Goal: Task Accomplishment & Management: Use online tool/utility

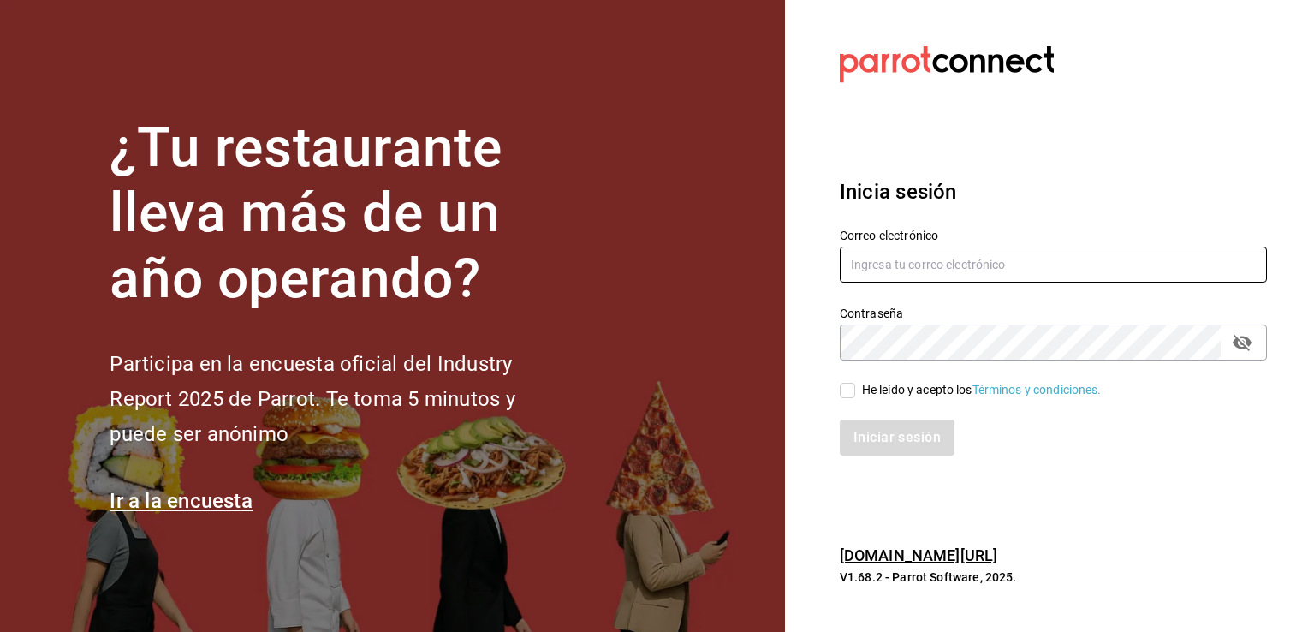
click at [883, 262] on input "text" at bounding box center [1053, 265] width 427 height 36
type input "[PERSON_NAME][EMAIL_ADDRESS][PERSON_NAME][DOMAIN_NAME]"
drag, startPoint x: 839, startPoint y: 390, endPoint x: 829, endPoint y: 395, distance: 11.1
click at [840, 390] on input "He leído y acepto los Términos y condiciones." at bounding box center [847, 390] width 15 height 15
checkbox input "true"
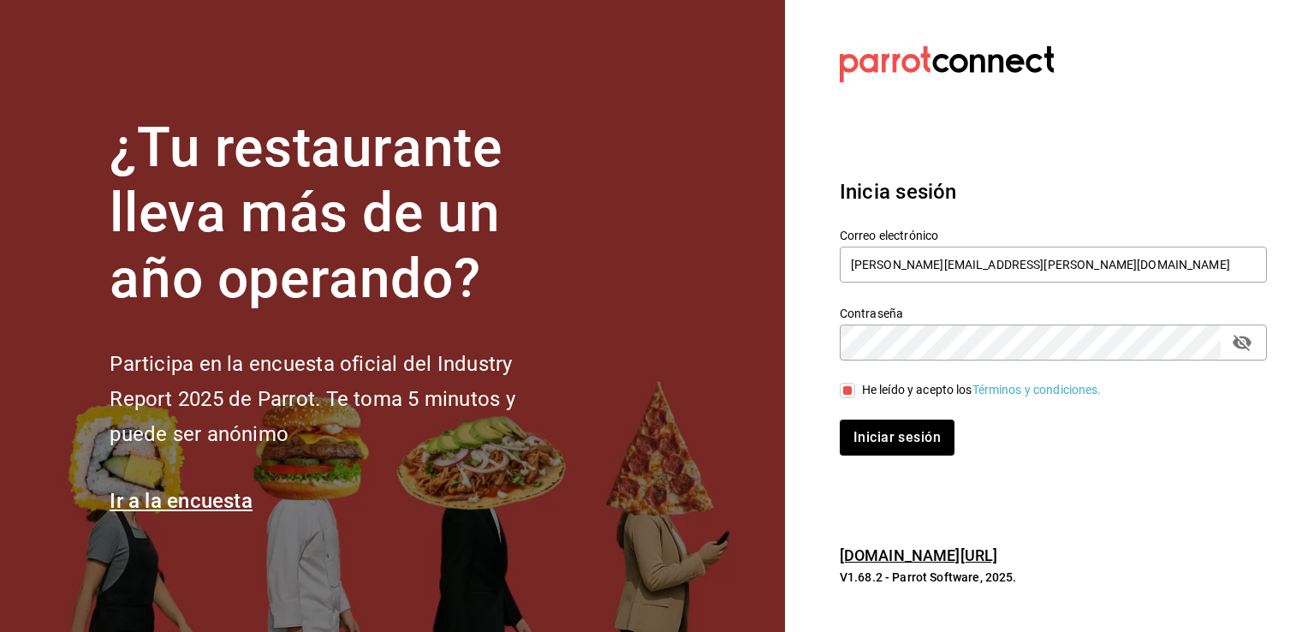
click at [1240, 341] on icon "passwordField" at bounding box center [1242, 343] width 19 height 16
click at [899, 440] on button "Iniciar sesión" at bounding box center [898, 438] width 116 height 36
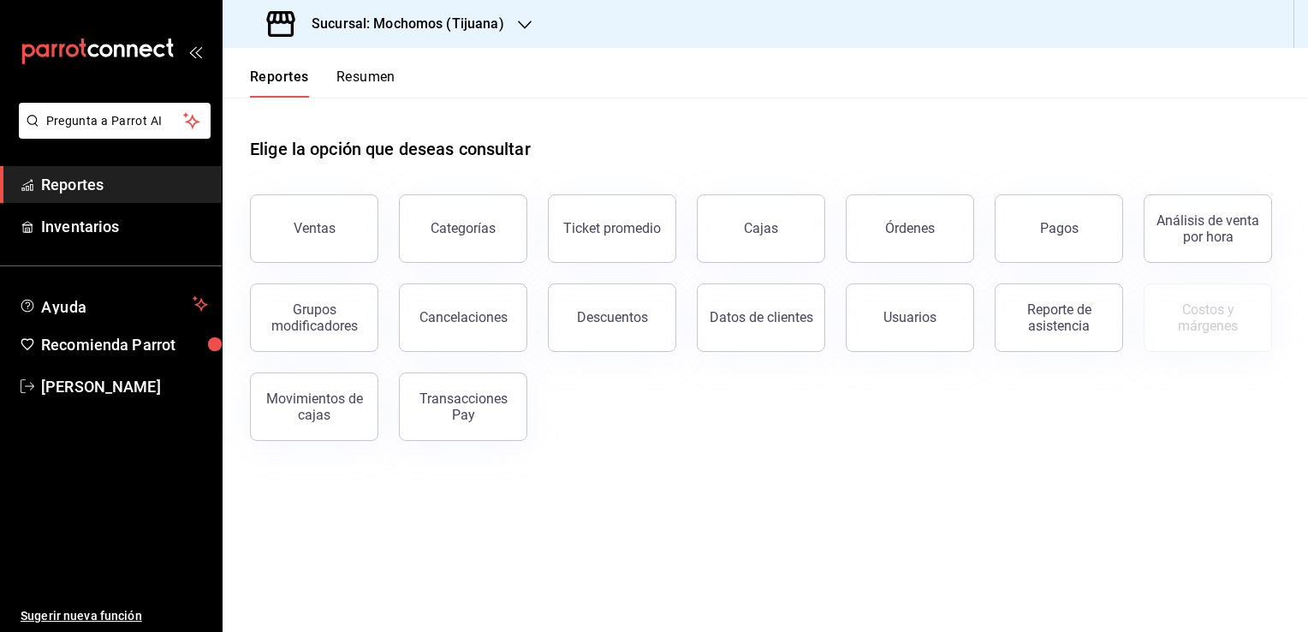
click at [461, 33] on h3 "Sucursal: Mochomos (Tijuana)" at bounding box center [401, 24] width 206 height 21
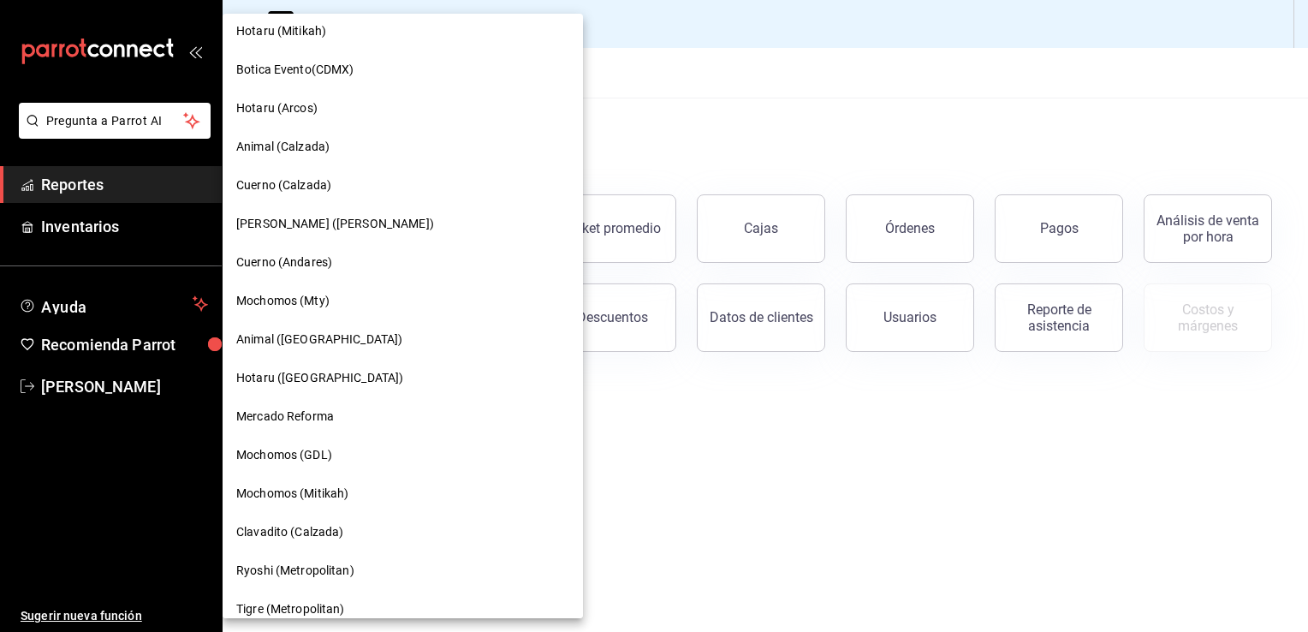
scroll to position [771, 0]
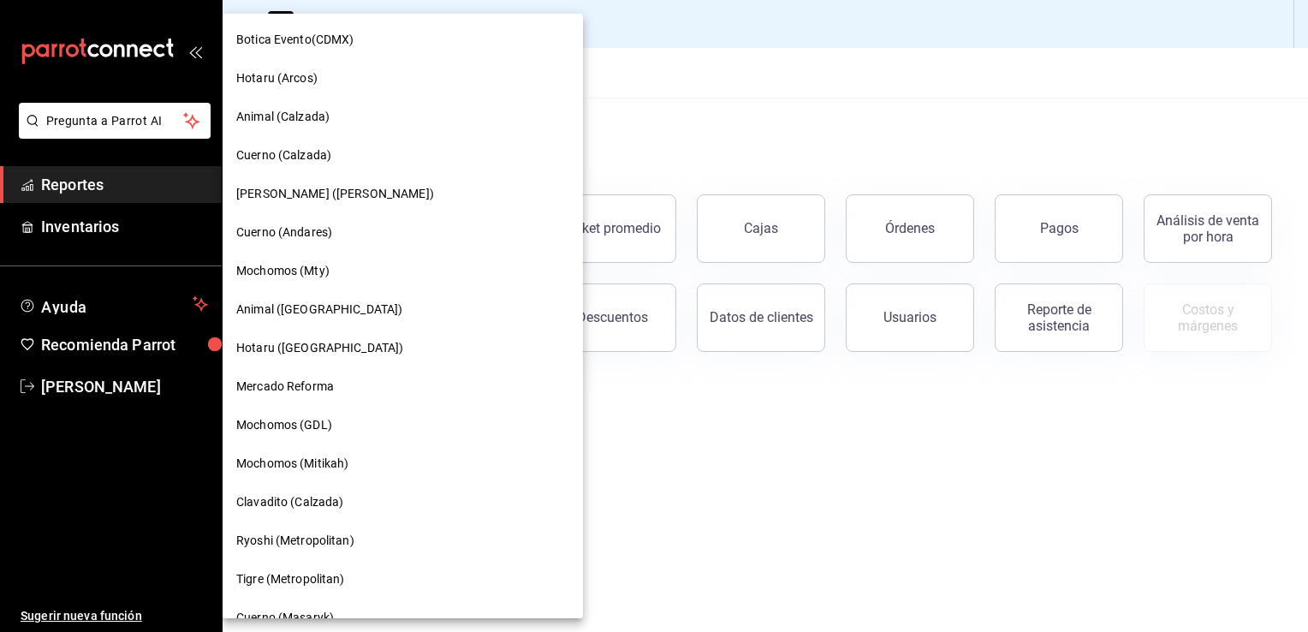
click at [327, 426] on span "Mochomos (GDL)" at bounding box center [284, 425] width 96 height 18
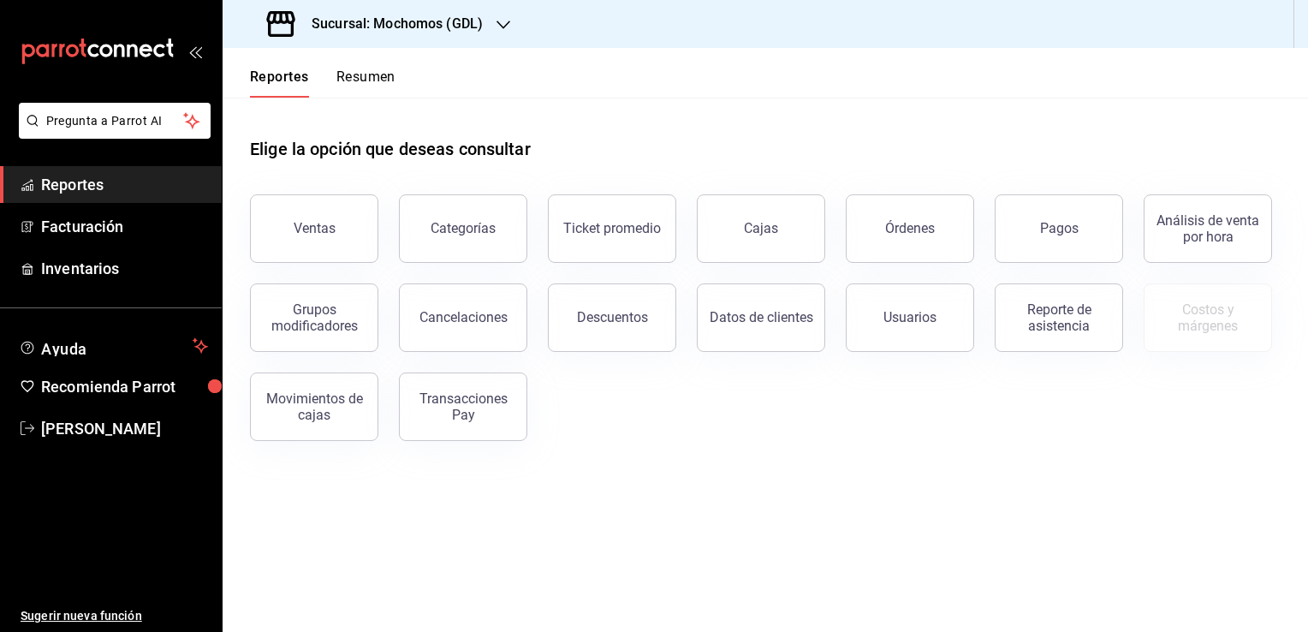
click at [341, 265] on div "Grupos modificadores" at bounding box center [303, 307] width 149 height 89
click at [346, 248] on button "Ventas" at bounding box center [314, 228] width 128 height 68
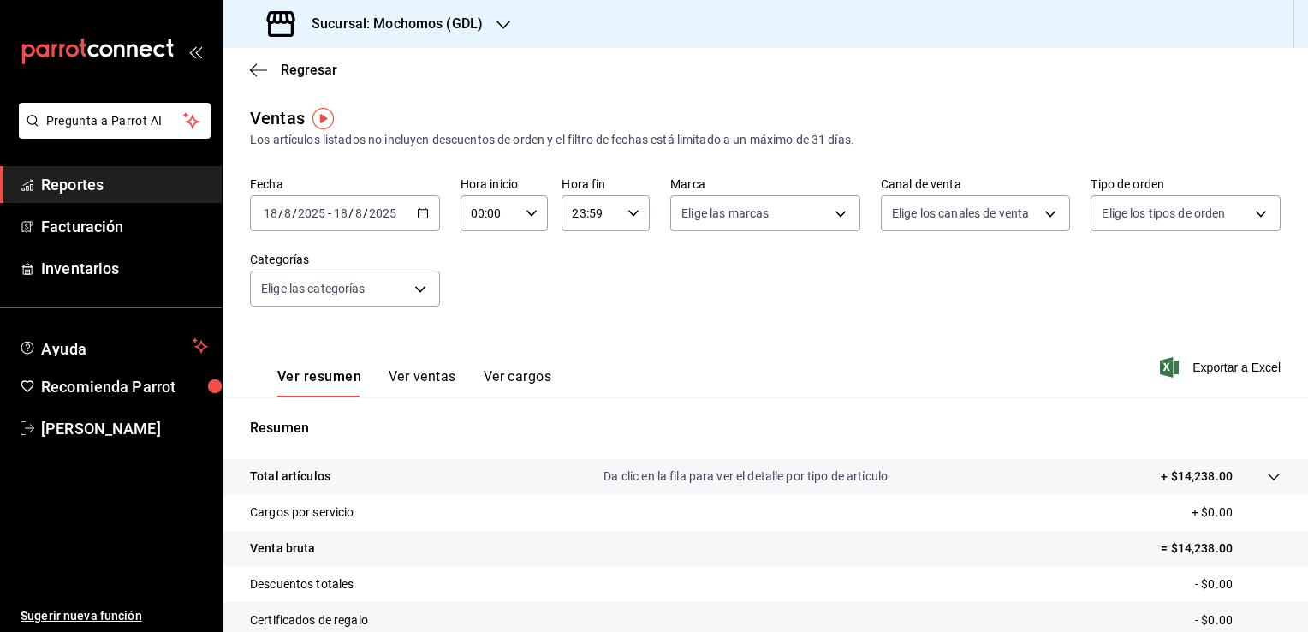
click at [425, 218] on icon "button" at bounding box center [423, 213] width 12 height 12
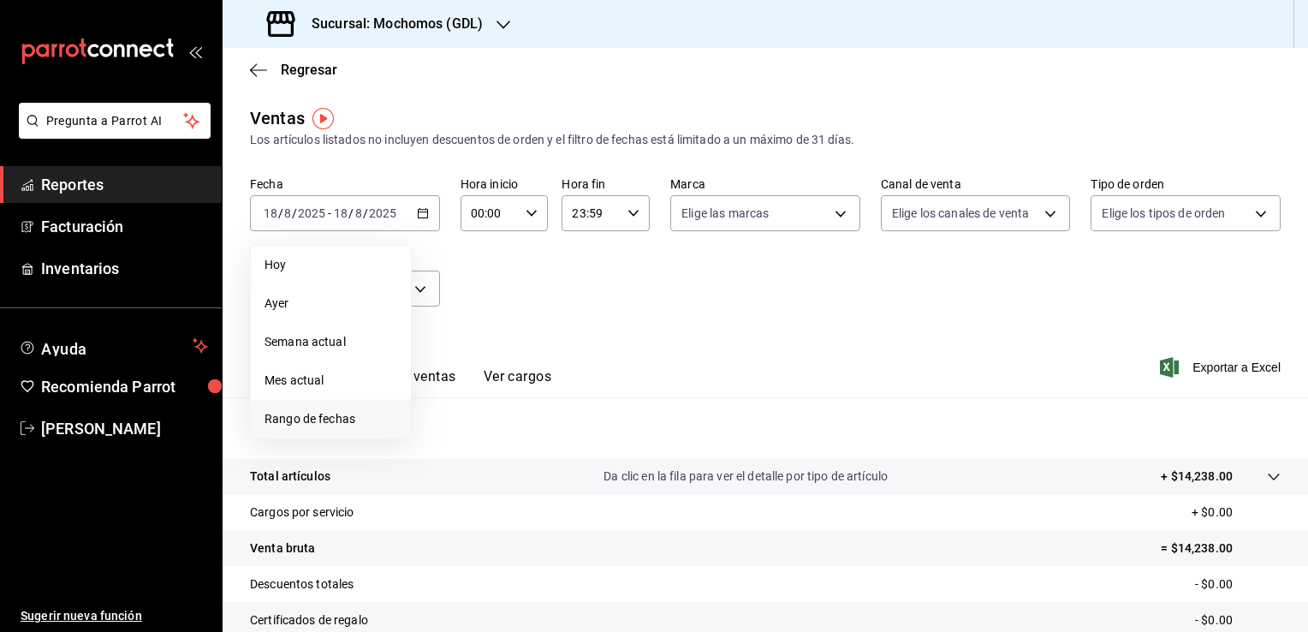
click at [319, 416] on span "Rango de fechas" at bounding box center [331, 419] width 133 height 18
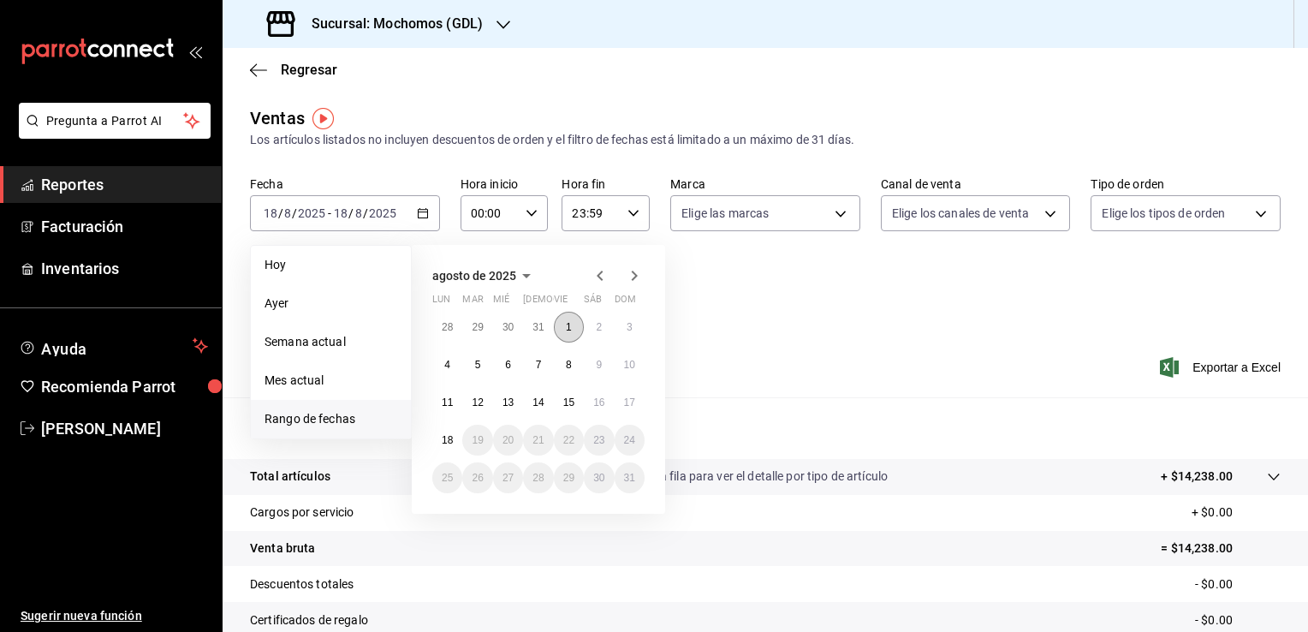
click at [562, 326] on button "1" at bounding box center [569, 327] width 30 height 31
click at [448, 442] on abbr "18" at bounding box center [447, 440] width 11 height 12
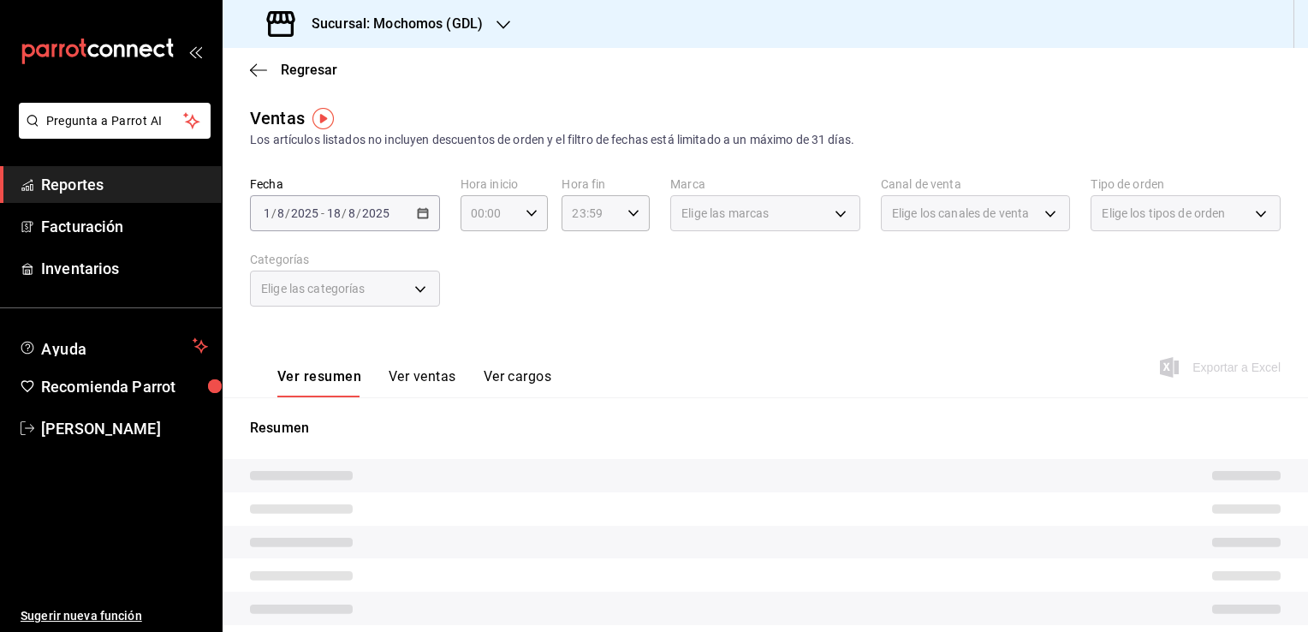
drag, startPoint x: 726, startPoint y: 348, endPoint x: 527, endPoint y: 286, distance: 208.0
click at [724, 348] on div "Ver resumen Ver ventas Ver cargos Exportar a Excel" at bounding box center [766, 362] width 1086 height 70
click at [527, 225] on div "00:00 Hora inicio" at bounding box center [505, 213] width 88 height 36
drag, startPoint x: 484, startPoint y: 294, endPoint x: 473, endPoint y: 271, distance: 25.7
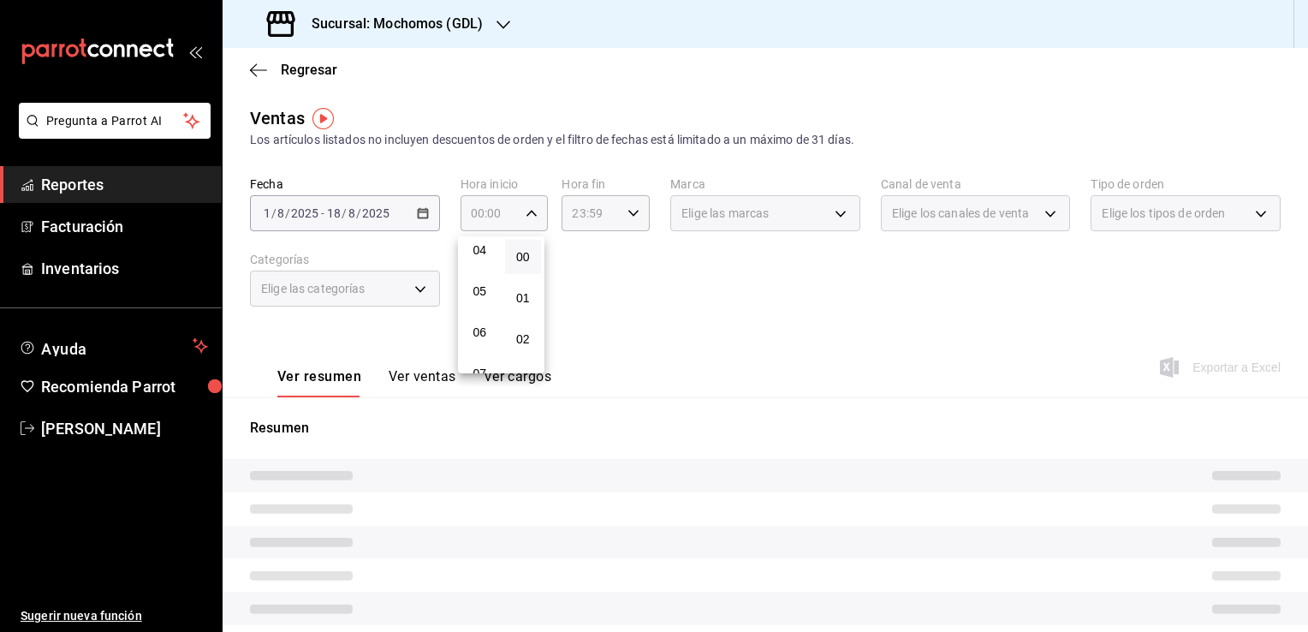
click at [485, 289] on span "05" at bounding box center [480, 291] width 16 height 14
type input "05:00"
drag, startPoint x: 527, startPoint y: 252, endPoint x: 533, endPoint y: 260, distance: 10.0
click at [527, 253] on span "00" at bounding box center [523, 257] width 16 height 14
click at [575, 252] on div at bounding box center [654, 316] width 1308 height 632
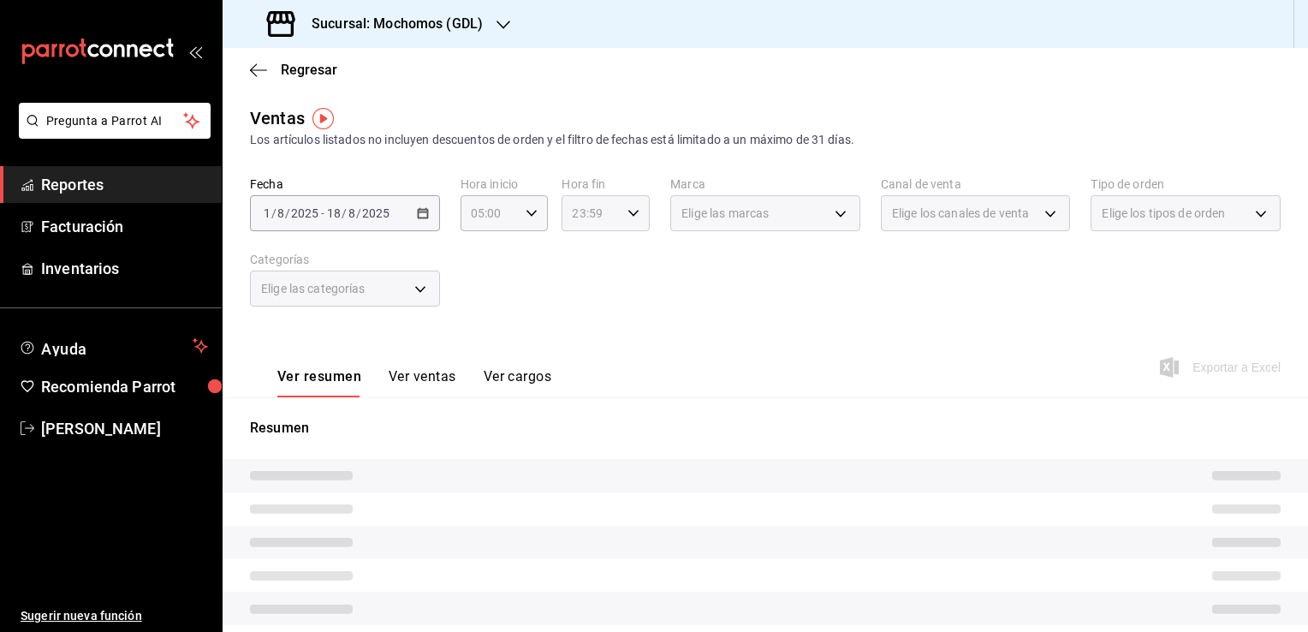
click at [628, 211] on icon "button" at bounding box center [634, 213] width 12 height 12
click at [578, 323] on span "04" at bounding box center [580, 326] width 16 height 14
click at [634, 349] on button "59" at bounding box center [623, 353] width 37 height 34
click at [709, 339] on div at bounding box center [654, 316] width 1308 height 632
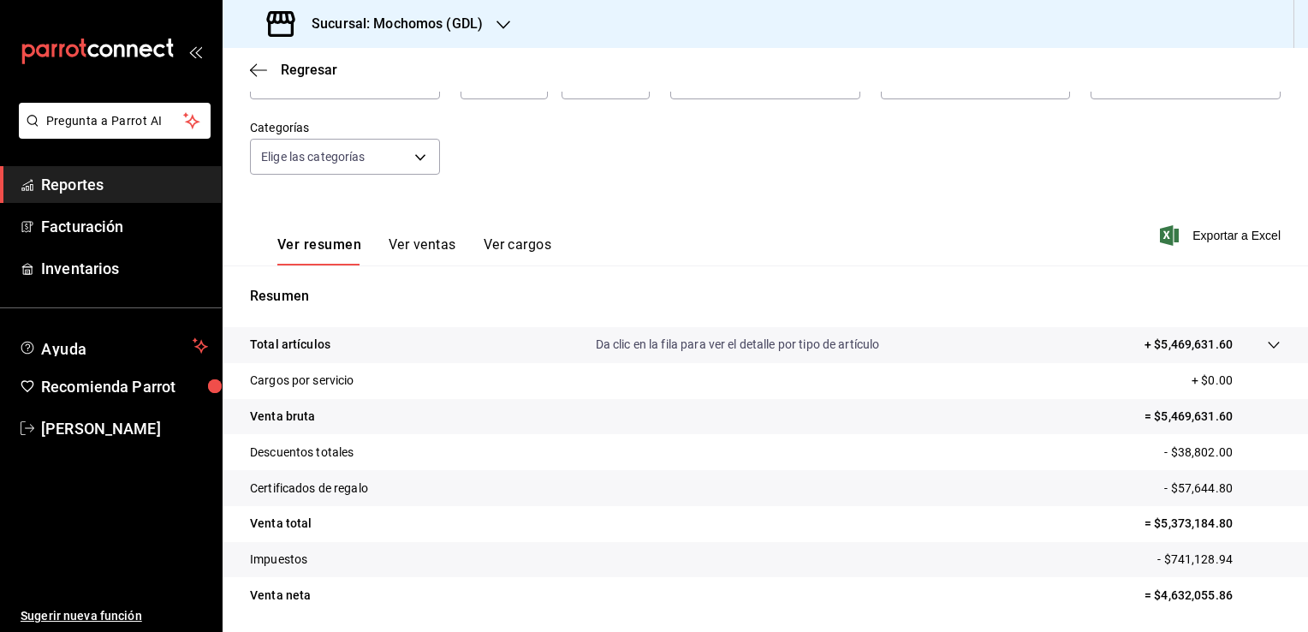
scroll to position [103, 0]
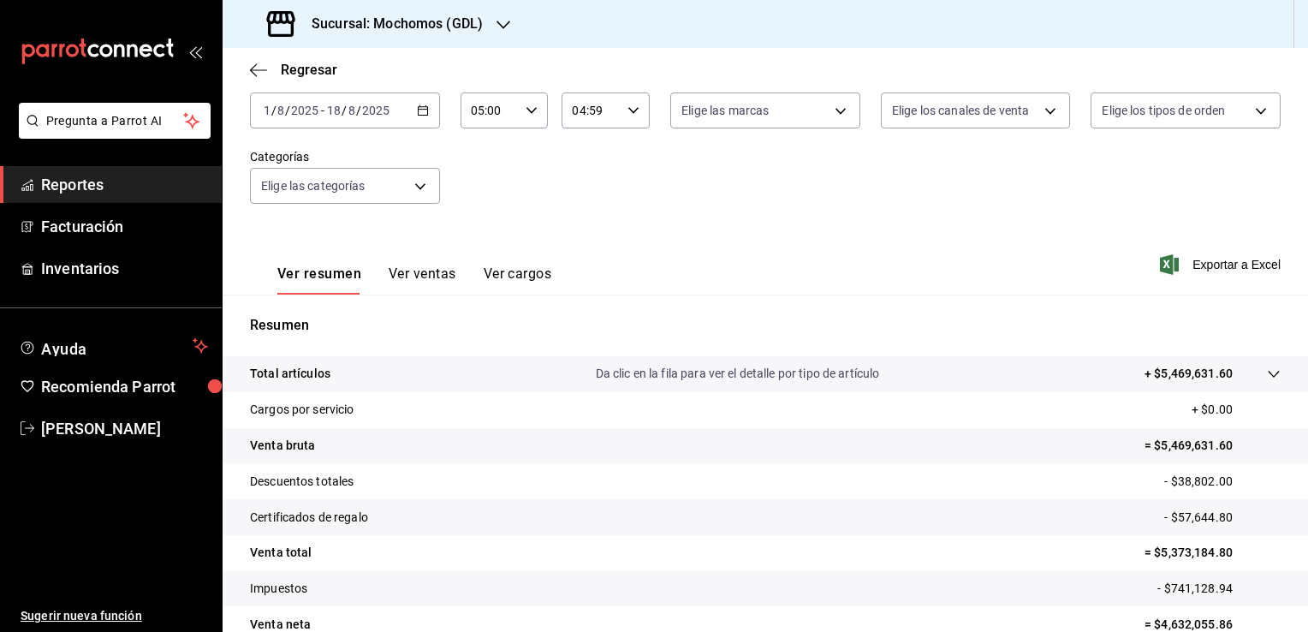
click at [1045, 394] on tr "Cargos por servicio + $0.00" at bounding box center [766, 410] width 1086 height 36
click at [962, 263] on div "Ver resumen Ver ventas Ver cargos Exportar a Excel" at bounding box center [766, 259] width 1086 height 70
click at [629, 122] on div "04:59 Hora fin" at bounding box center [606, 110] width 88 height 36
click at [576, 199] on span "05" at bounding box center [580, 193] width 16 height 14
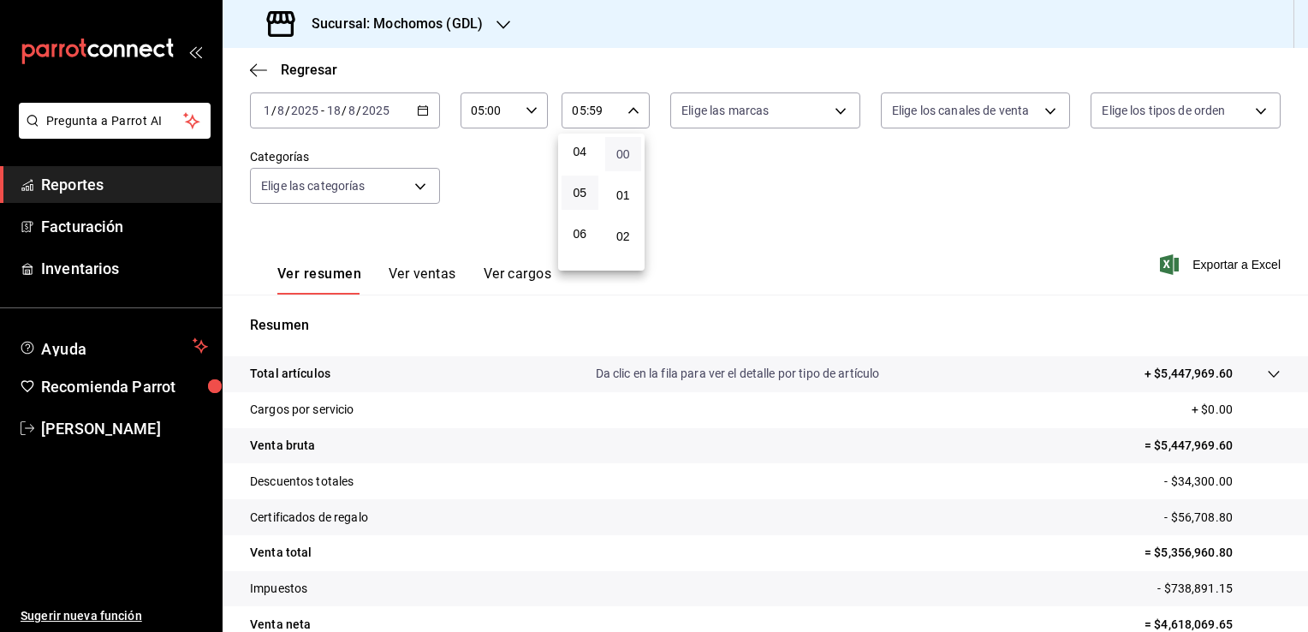
click at [623, 159] on span "00" at bounding box center [624, 154] width 16 height 14
type input "05:00"
click at [719, 200] on div at bounding box center [654, 316] width 1308 height 632
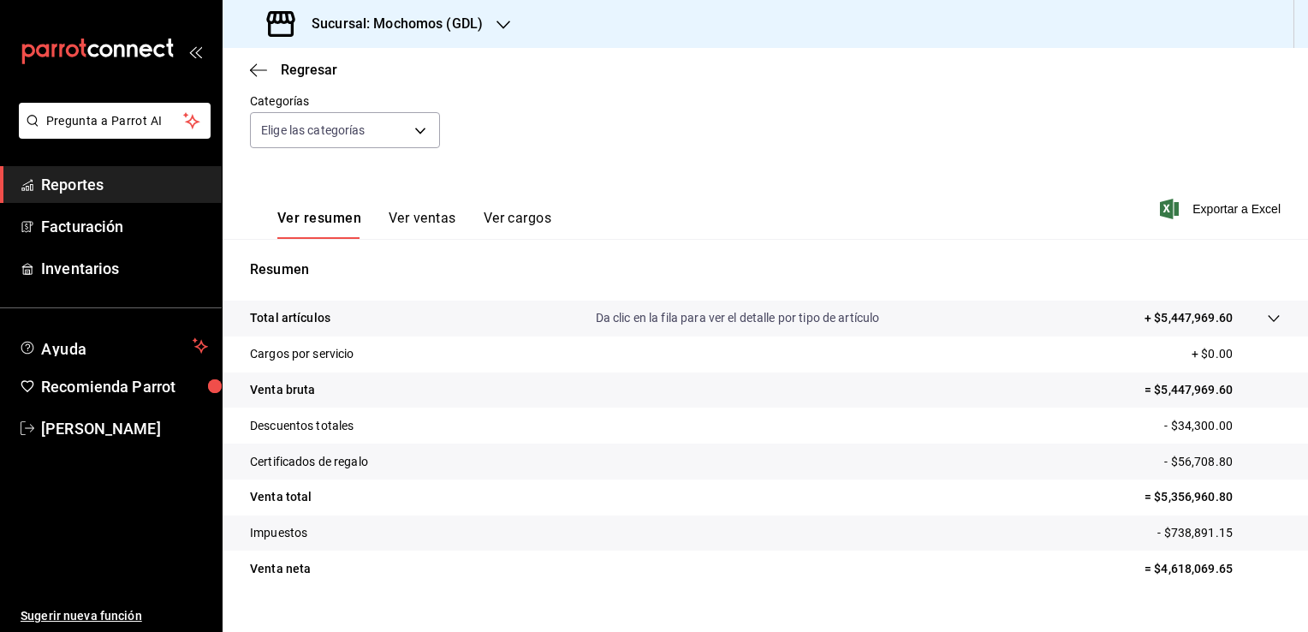
scroll to position [188, 0]
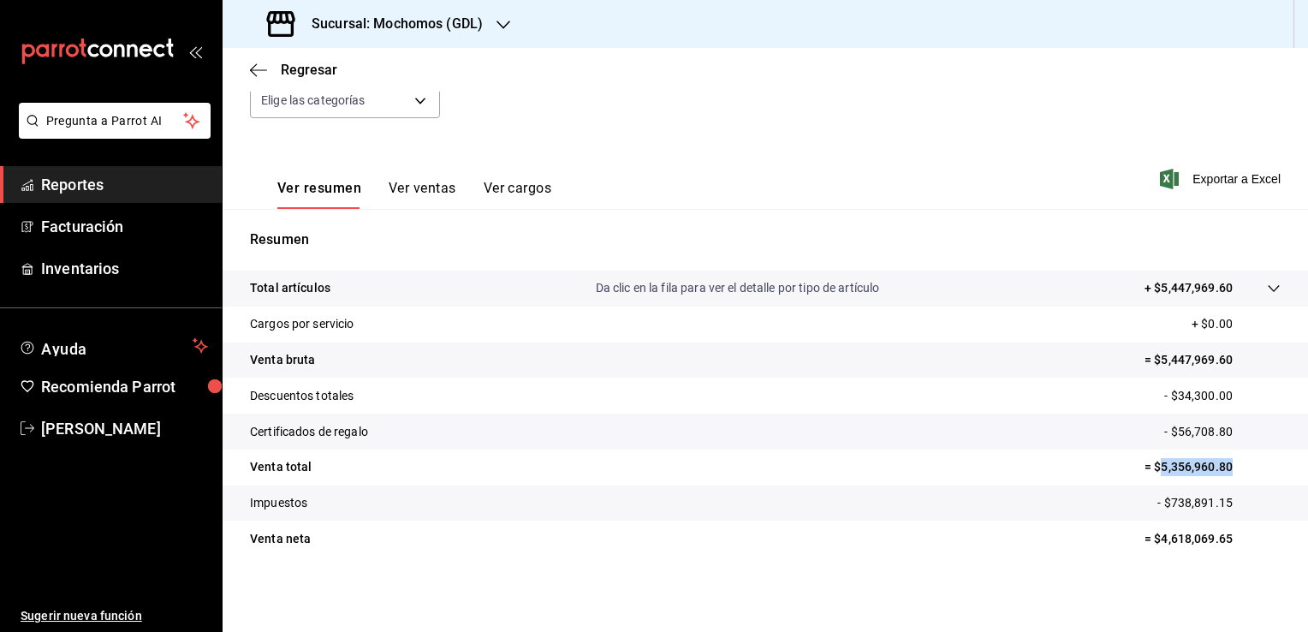
drag, startPoint x: 1148, startPoint y: 469, endPoint x: 1219, endPoint y: 474, distance: 71.2
click at [1219, 474] on p "= $5,356,960.80" at bounding box center [1213, 467] width 136 height 18
copy p "5,356,960.80"
click at [254, 58] on div "Regresar" at bounding box center [766, 70] width 1086 height 44
click at [255, 67] on icon "button" at bounding box center [258, 70] width 17 height 15
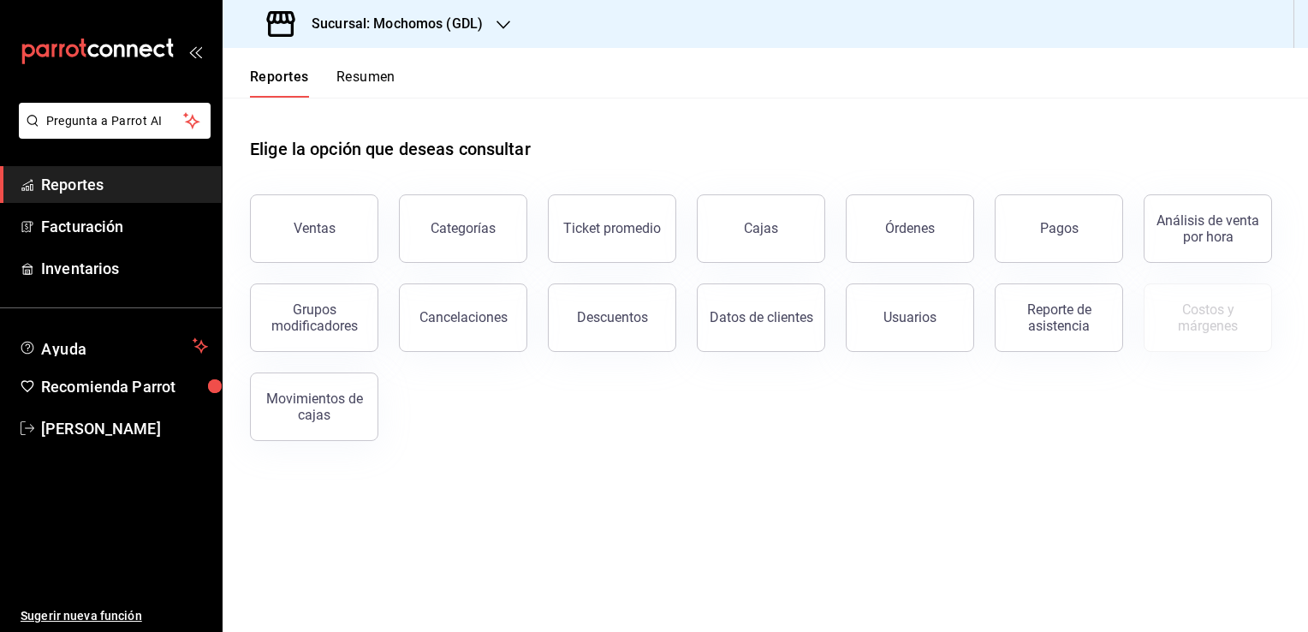
click at [1057, 242] on button "Pagos" at bounding box center [1059, 228] width 128 height 68
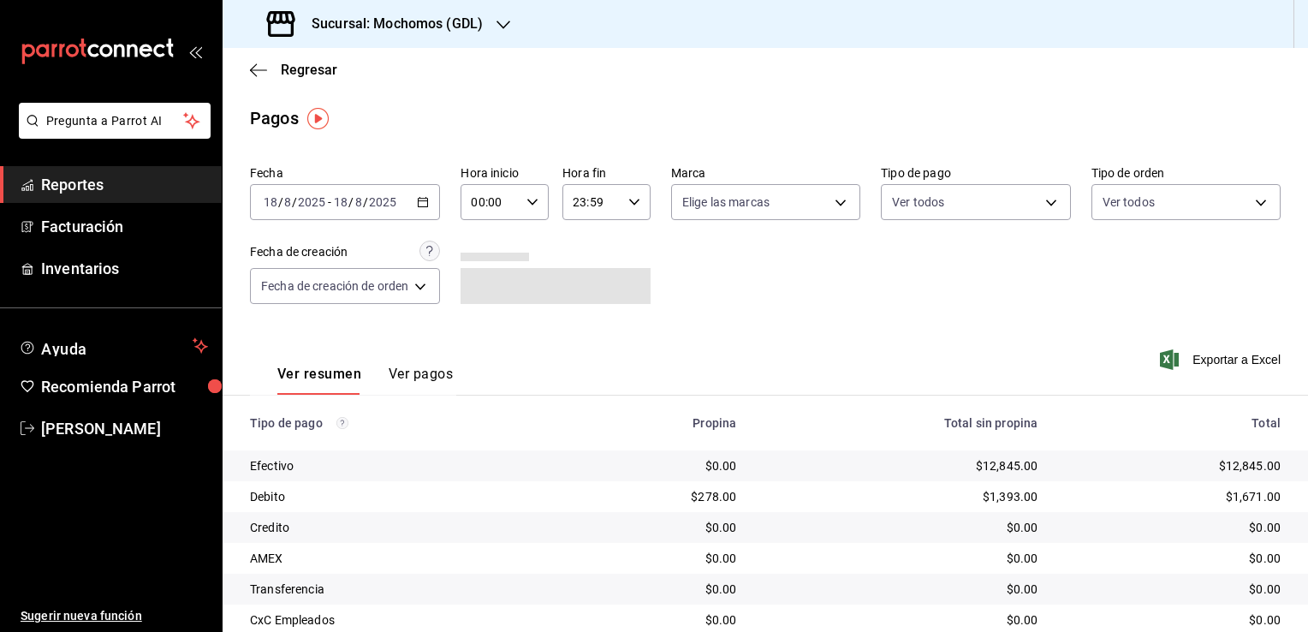
click at [428, 202] on icon "button" at bounding box center [423, 202] width 12 height 12
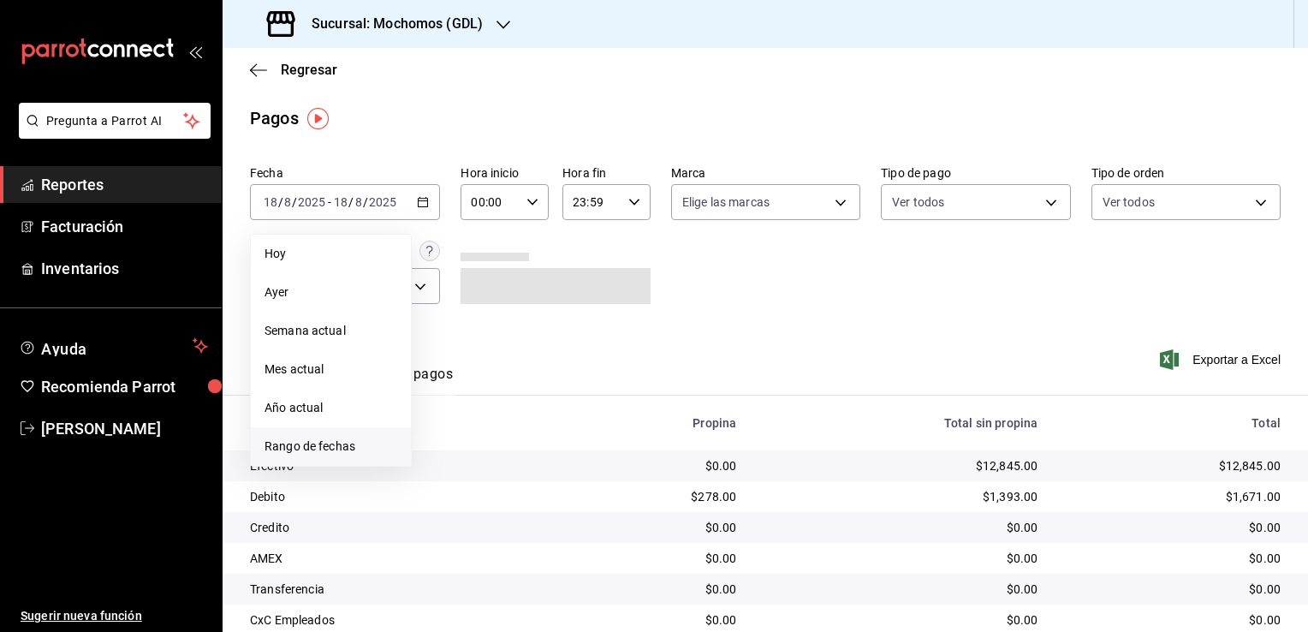
click at [345, 444] on span "Rango de fechas" at bounding box center [331, 447] width 133 height 18
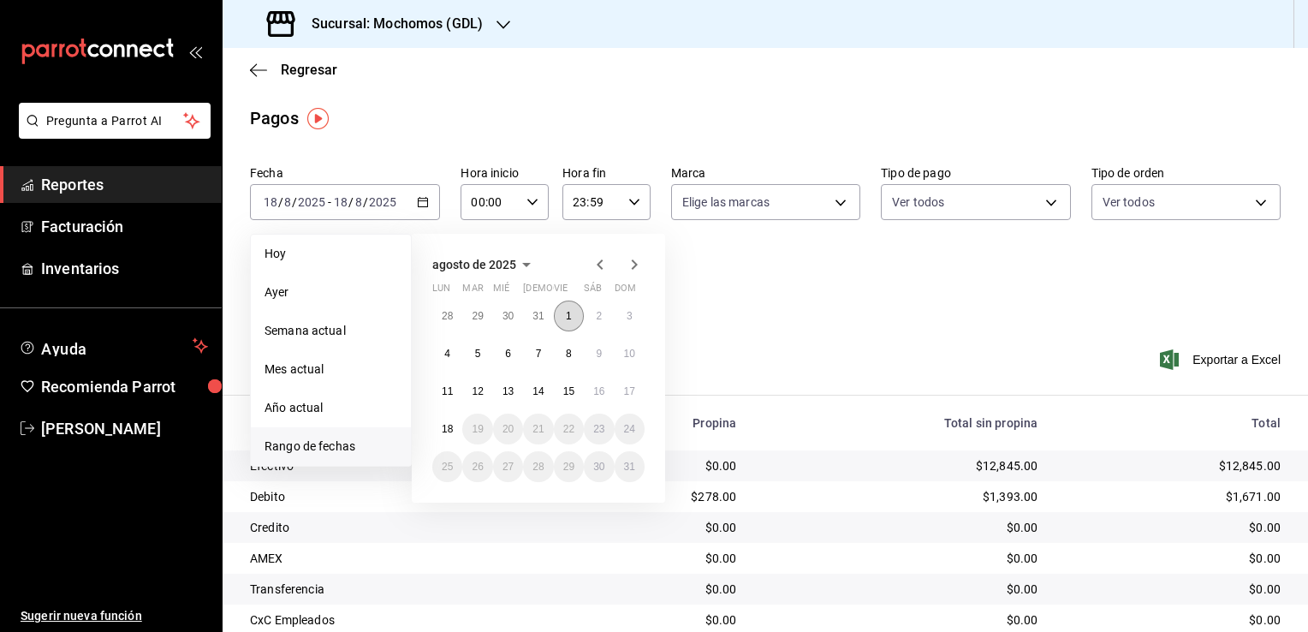
click at [572, 314] on button "1" at bounding box center [569, 316] width 30 height 31
click at [451, 430] on abbr "18" at bounding box center [447, 429] width 11 height 12
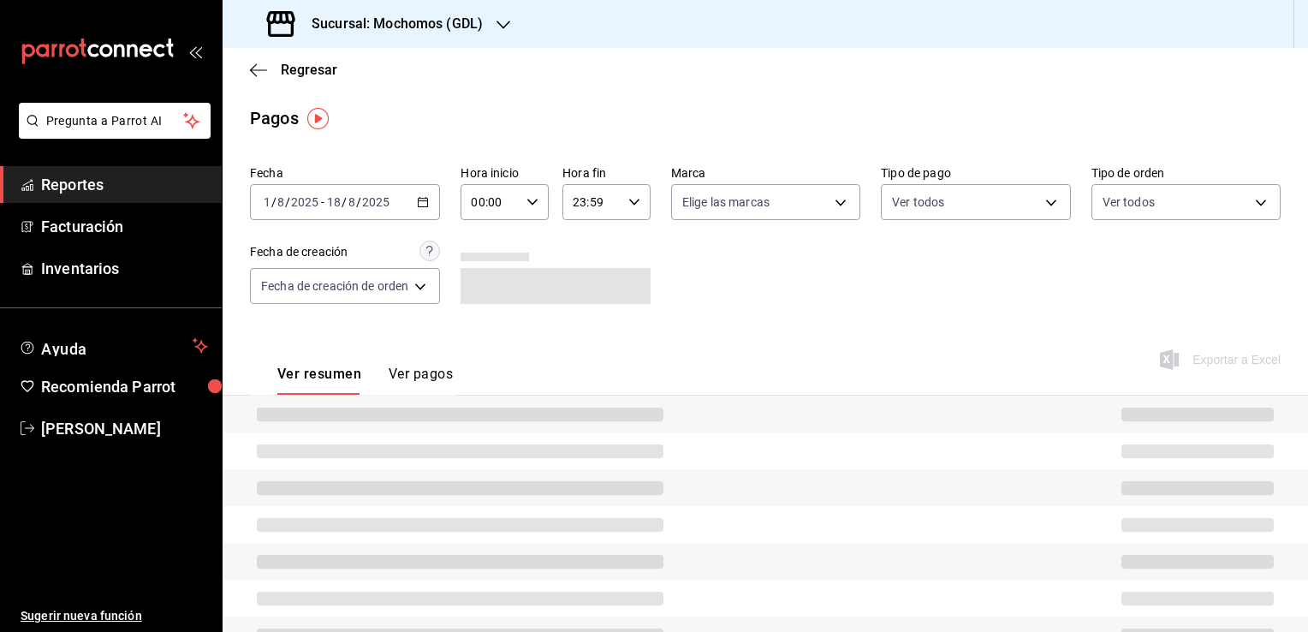
click at [725, 348] on div "Ver resumen Ver pagos Exportar a Excel" at bounding box center [766, 369] width 1086 height 91
click at [534, 207] on icon "button" at bounding box center [533, 202] width 12 height 12
click at [487, 319] on button "04" at bounding box center [484, 324] width 37 height 34
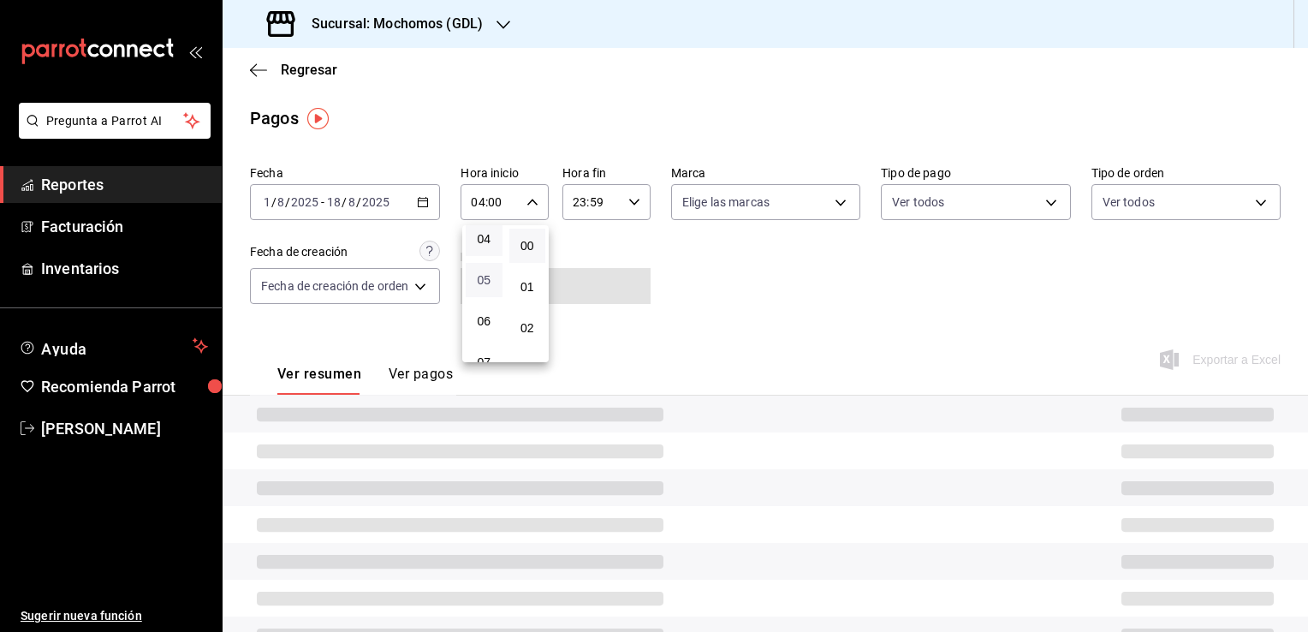
click at [485, 287] on span "05" at bounding box center [484, 280] width 16 height 14
type input "05:00"
click at [527, 248] on span "00" at bounding box center [528, 246] width 16 height 14
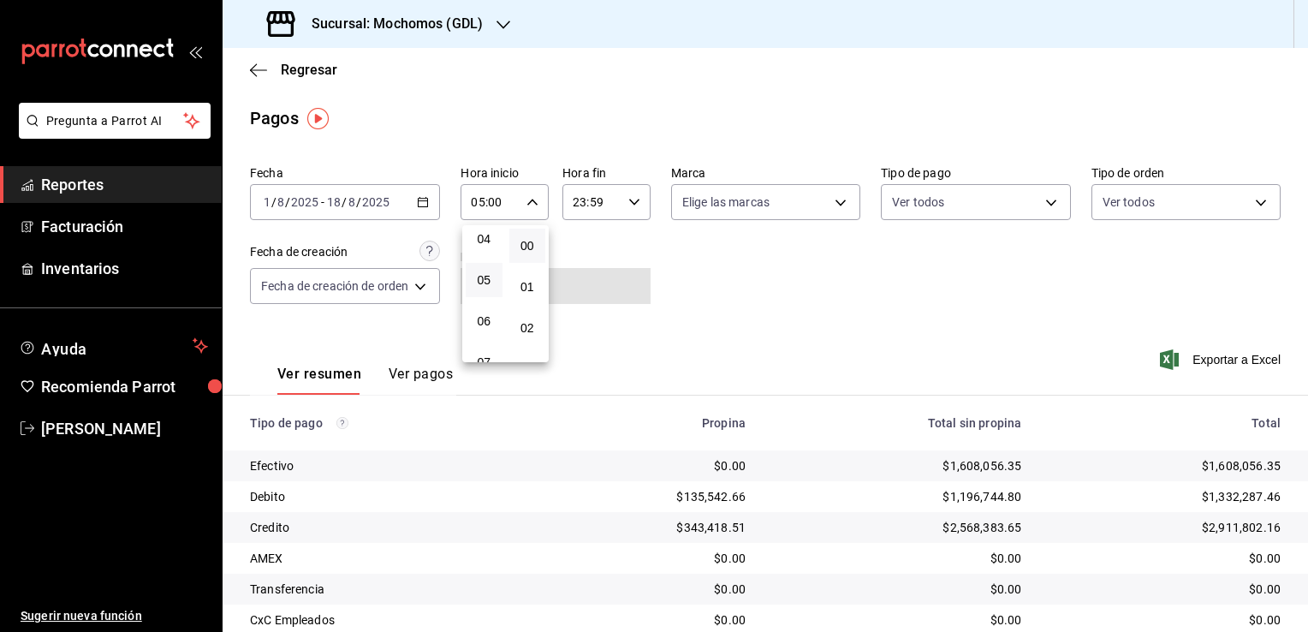
click at [628, 205] on div at bounding box center [654, 316] width 1308 height 632
click at [631, 204] on \(Stroke\) "button" at bounding box center [634, 202] width 10 height 6
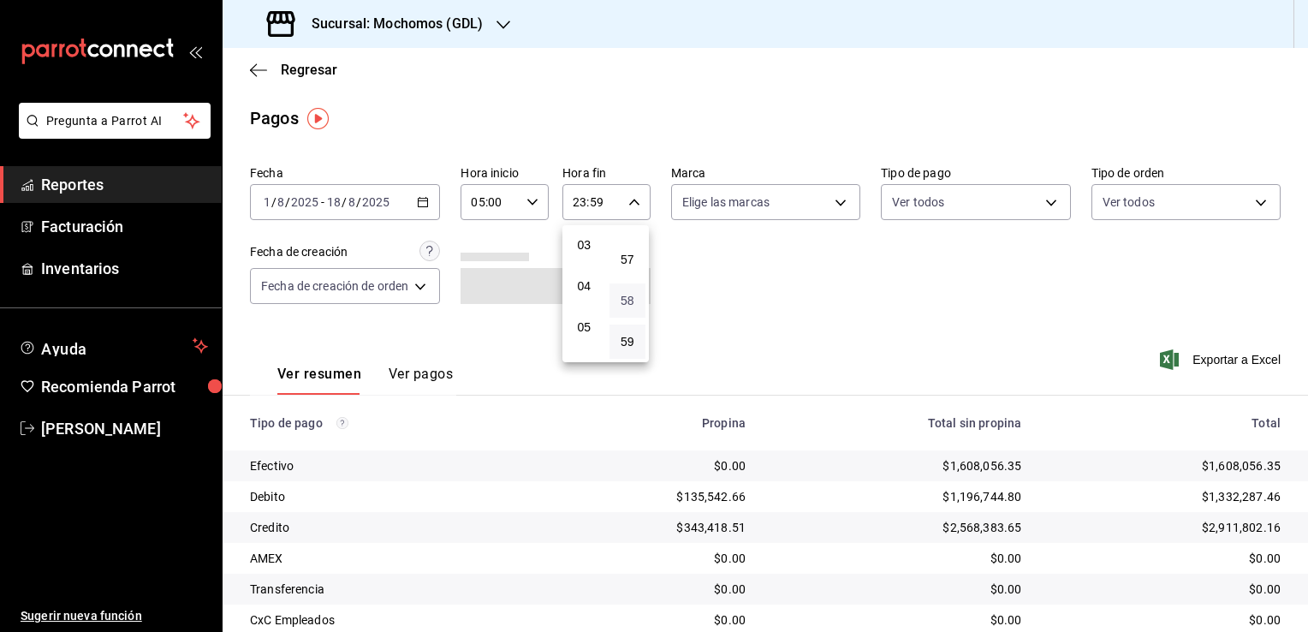
scroll to position [95, 0]
click at [544, 440] on div at bounding box center [654, 316] width 1308 height 632
click at [642, 204] on div "23:59 Hora fin" at bounding box center [607, 202] width 88 height 36
click at [586, 318] on button "04" at bounding box center [584, 324] width 37 height 34
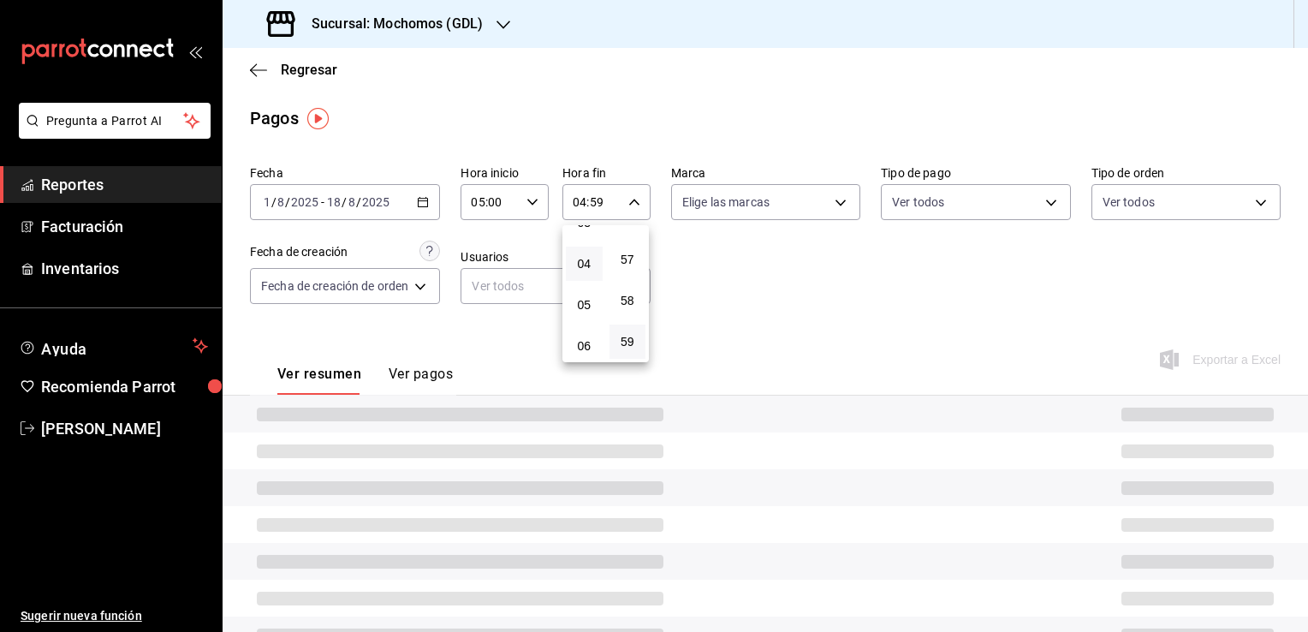
scroll to position [171, 0]
click at [579, 286] on span "05" at bounding box center [584, 280] width 16 height 14
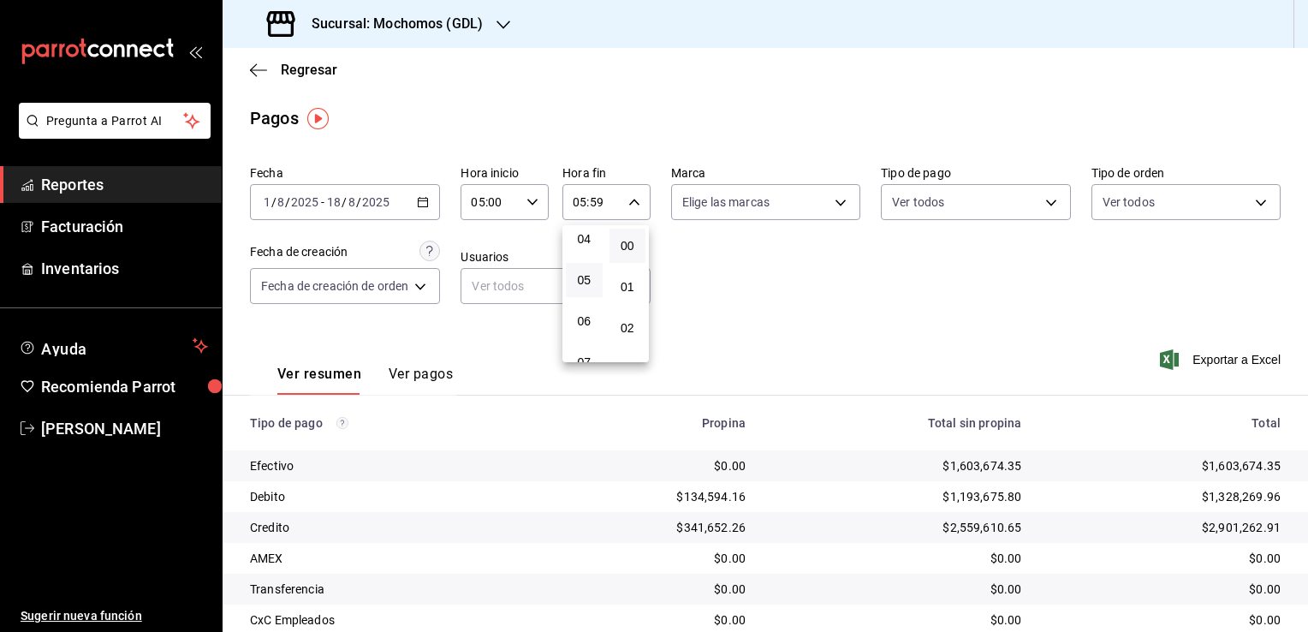
click at [618, 238] on button "00" at bounding box center [628, 246] width 37 height 34
type input "05:00"
click at [868, 327] on div at bounding box center [654, 316] width 1308 height 632
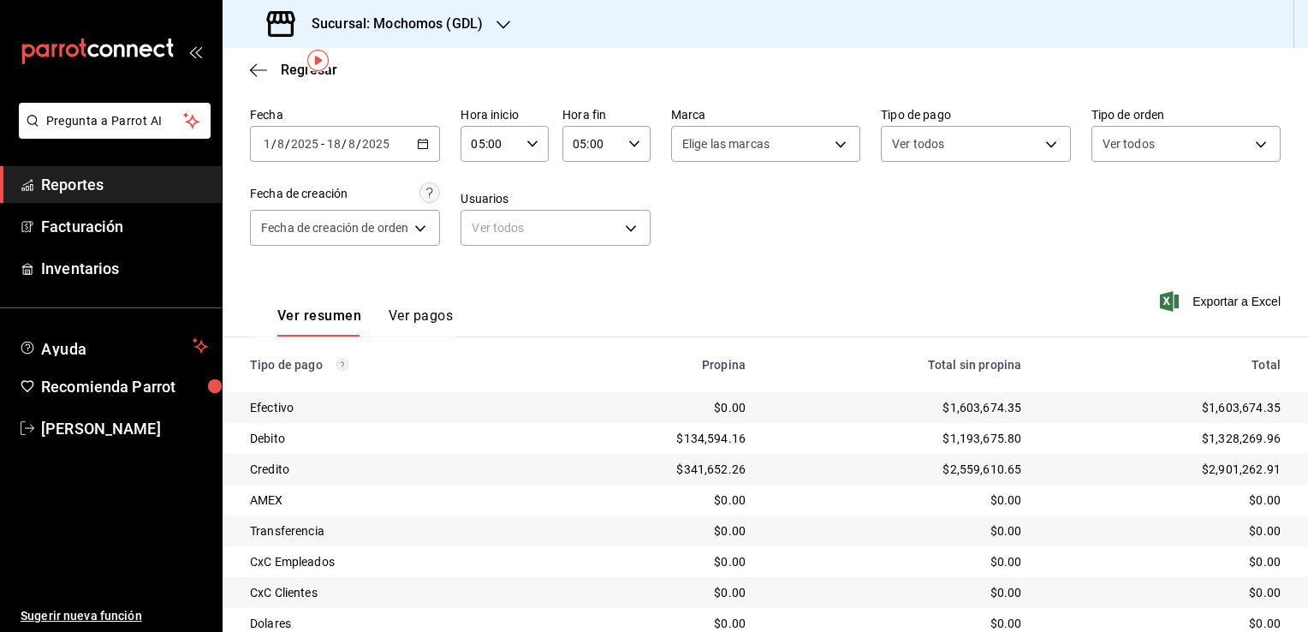
scroll to position [123, 0]
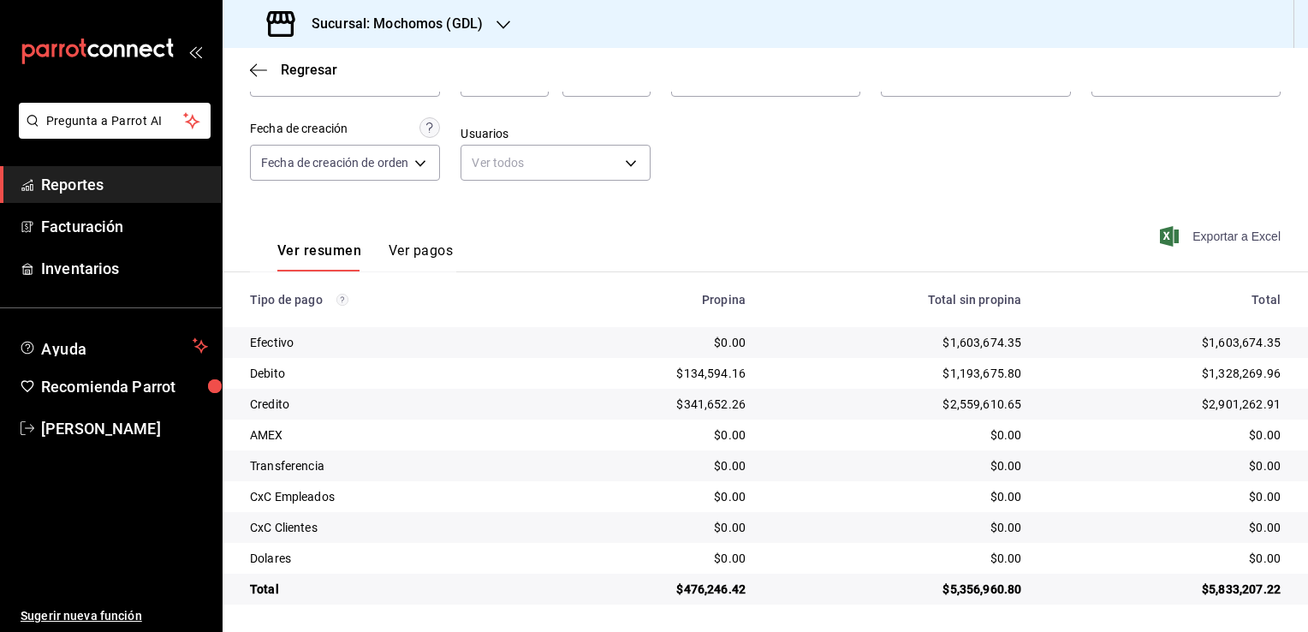
click at [1214, 237] on span "Exportar a Excel" at bounding box center [1222, 236] width 117 height 21
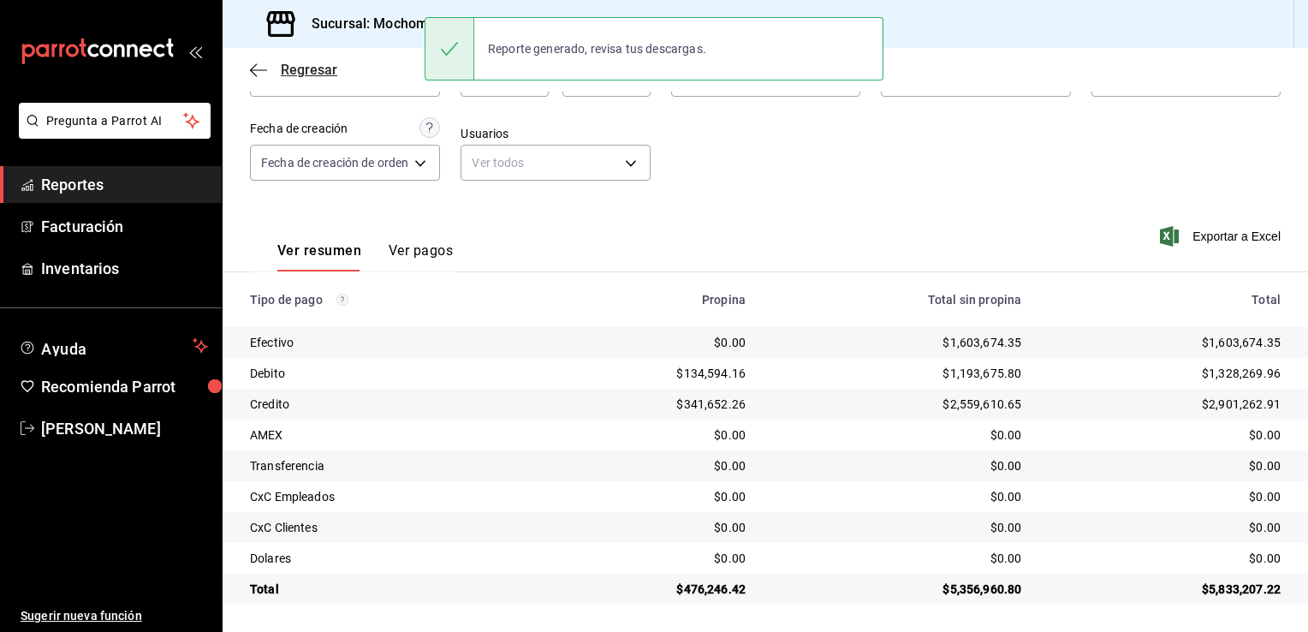
click at [253, 77] on span "Regresar" at bounding box center [293, 70] width 87 height 16
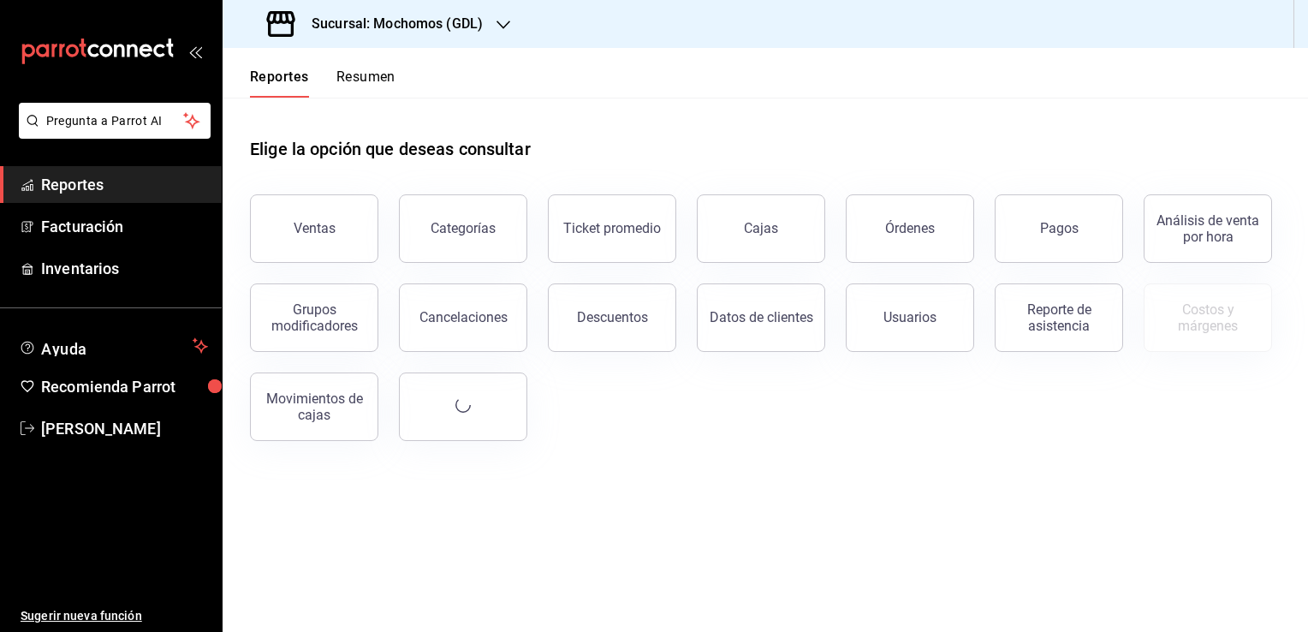
click at [253, 77] on button "Reportes" at bounding box center [279, 82] width 59 height 29
click at [325, 242] on button "Ventas" at bounding box center [314, 228] width 128 height 68
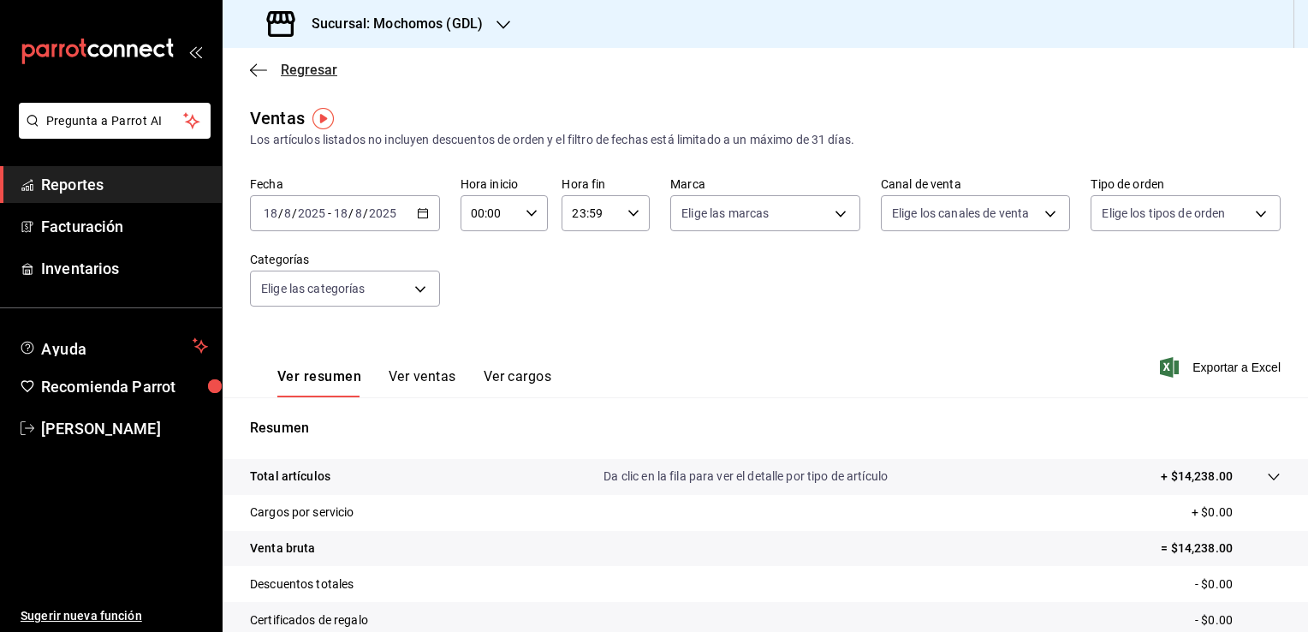
click at [260, 68] on icon "button" at bounding box center [258, 70] width 17 height 15
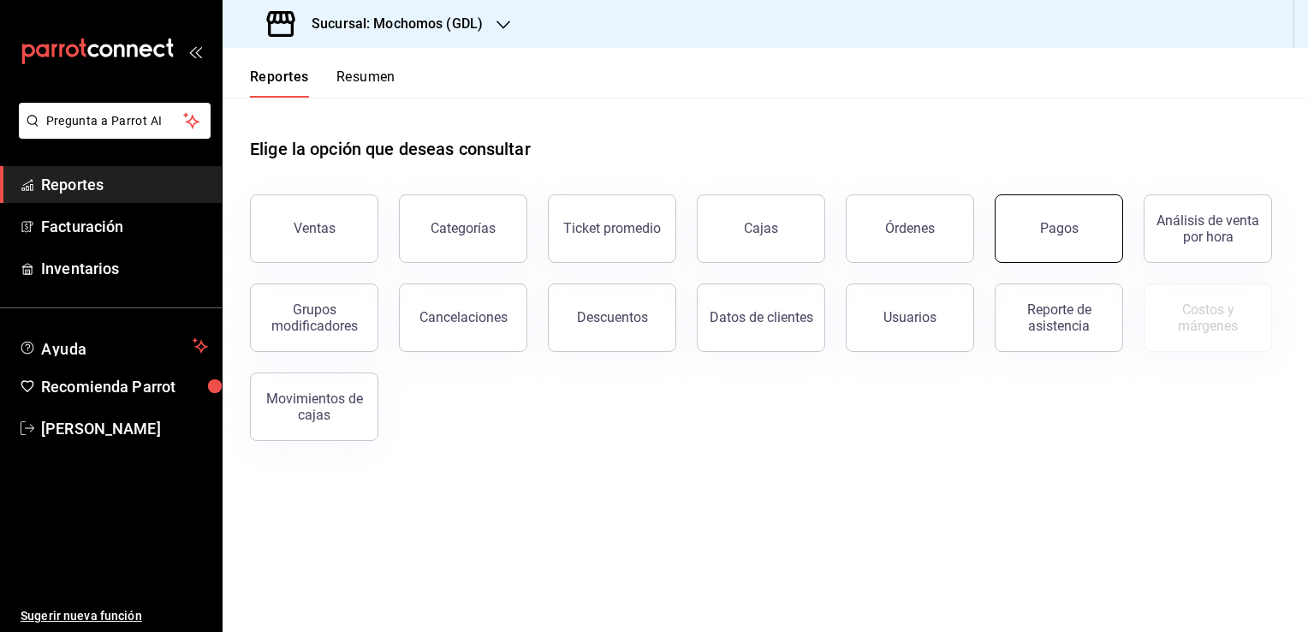
click at [1041, 232] on div "Pagos" at bounding box center [1059, 228] width 39 height 16
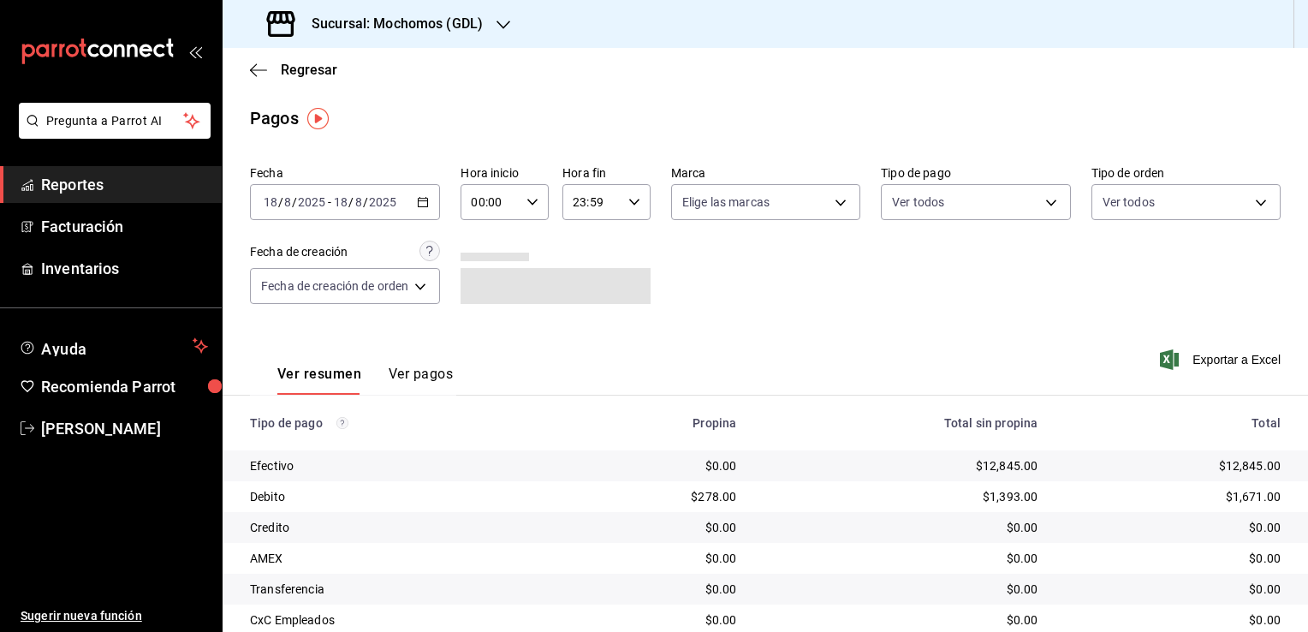
click at [427, 210] on div "[DATE] [DATE] - [DATE] [DATE]" at bounding box center [345, 202] width 190 height 36
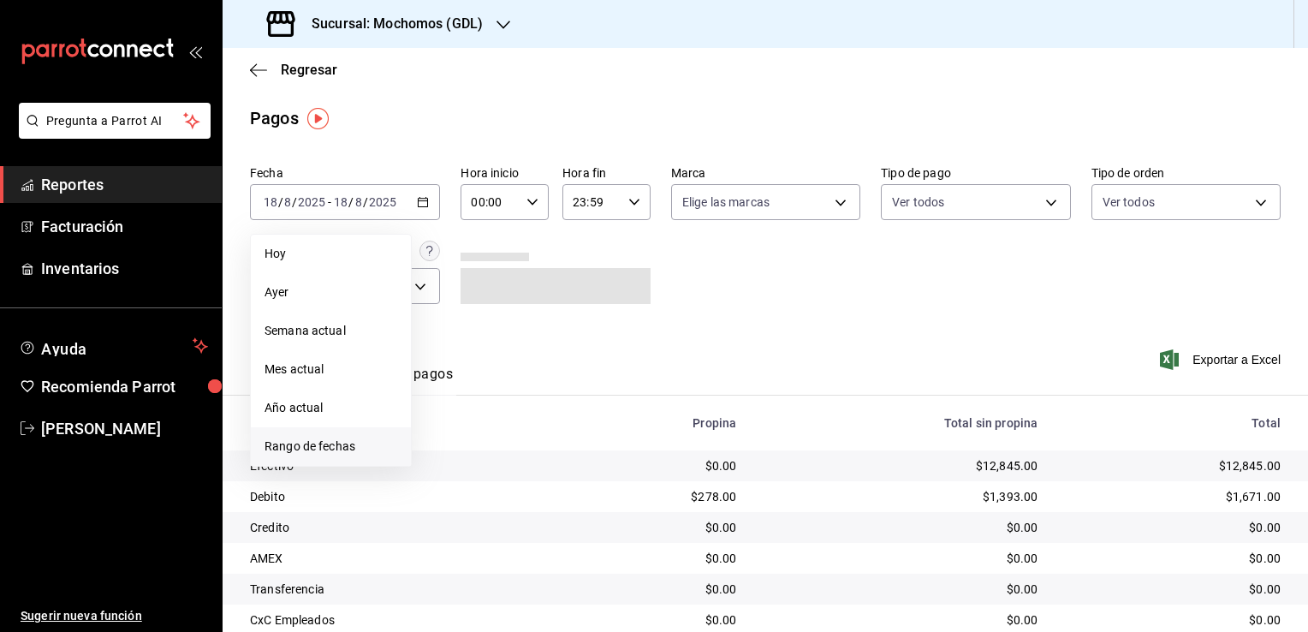
click at [327, 433] on li "Rango de fechas" at bounding box center [331, 446] width 160 height 39
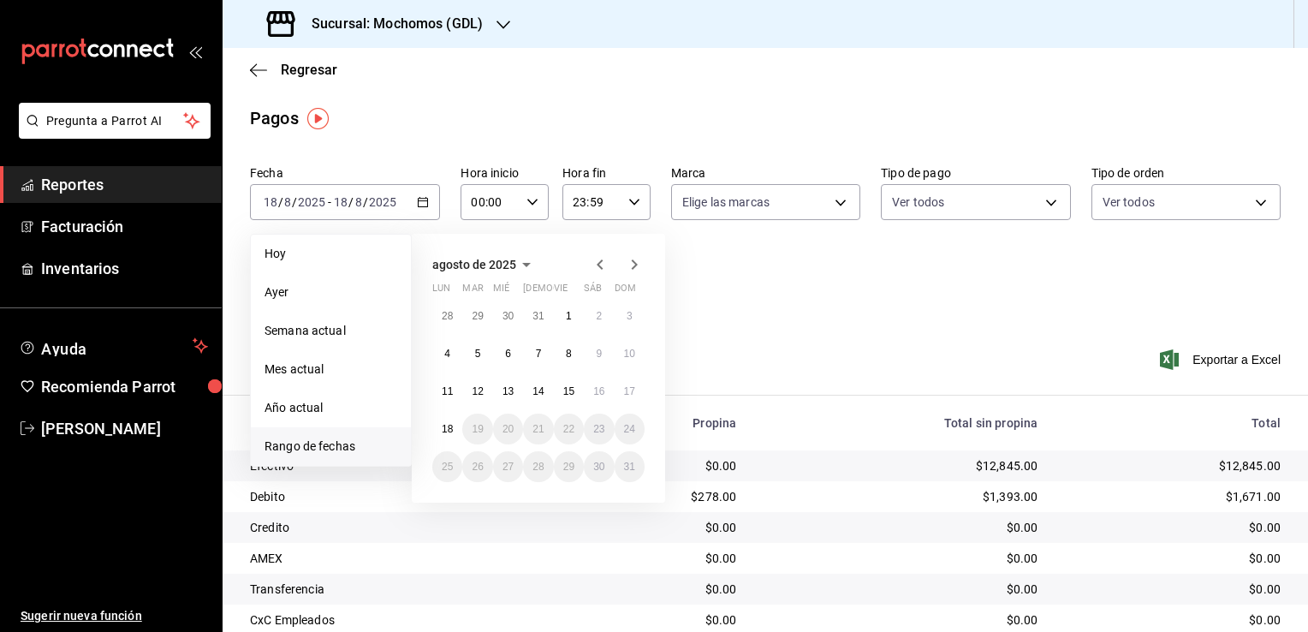
click at [599, 260] on icon "button" at bounding box center [600, 264] width 21 height 21
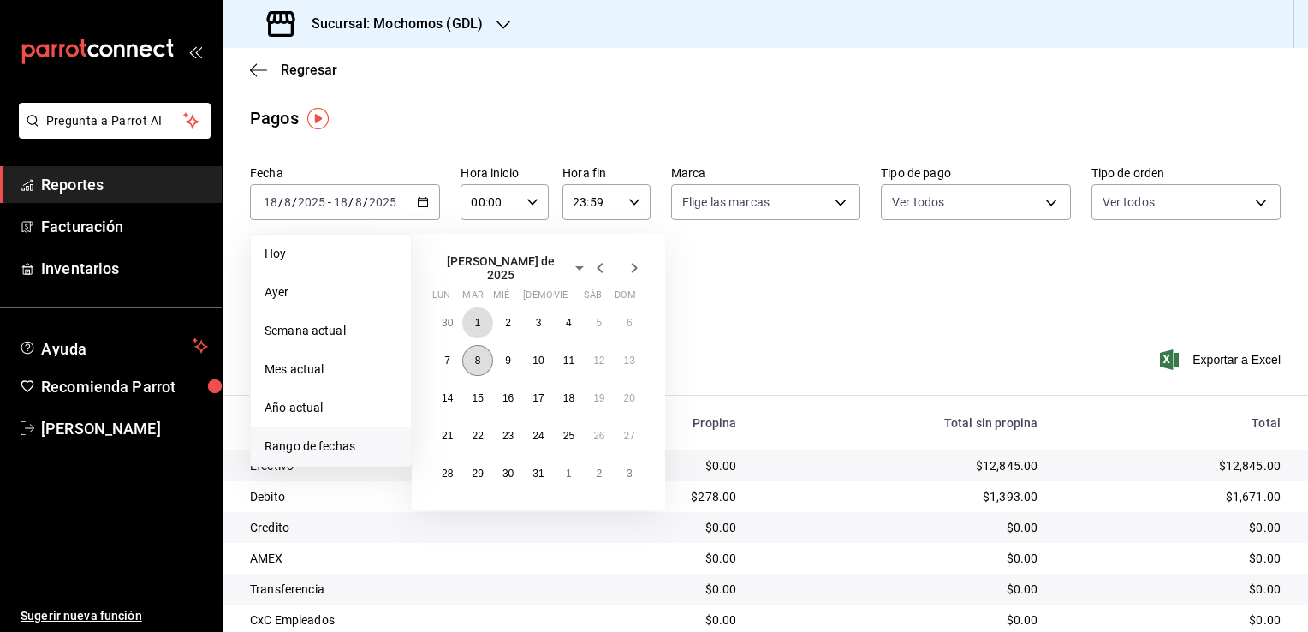
drag, startPoint x: 476, startPoint y: 316, endPoint x: 486, endPoint y: 342, distance: 27.7
click at [473, 316] on button "1" at bounding box center [477, 322] width 30 height 31
click at [563, 465] on button "1" at bounding box center [569, 473] width 30 height 31
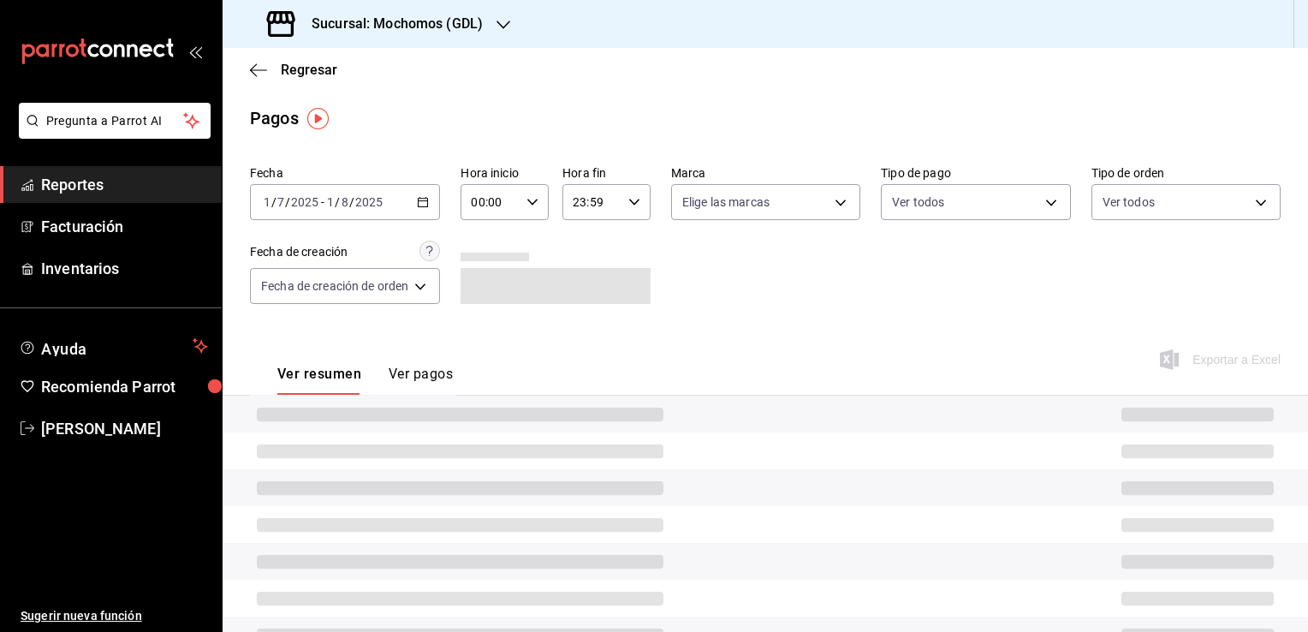
click at [541, 200] on div "00:00 Hora inicio" at bounding box center [505, 202] width 88 height 36
click at [487, 279] on span "05" at bounding box center [484, 280] width 16 height 14
type input "05:00"
click at [536, 241] on button "00" at bounding box center [527, 246] width 37 height 34
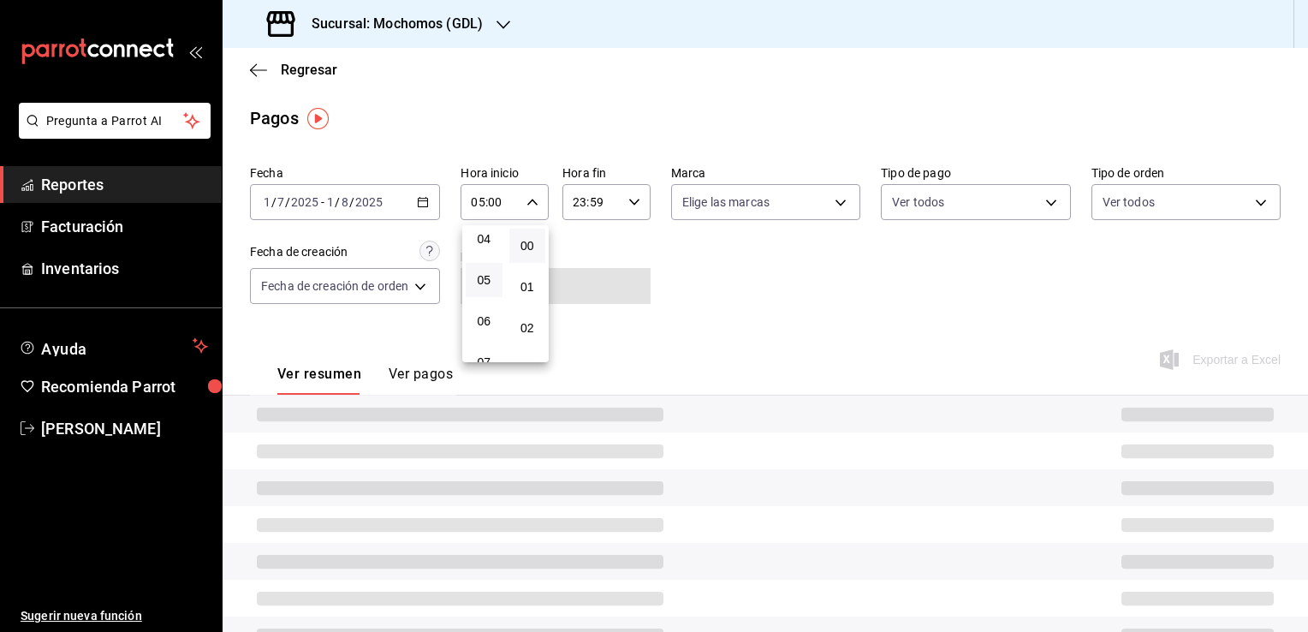
click at [637, 203] on div at bounding box center [654, 316] width 1308 height 632
click at [634, 204] on icon "button" at bounding box center [634, 202] width 12 height 12
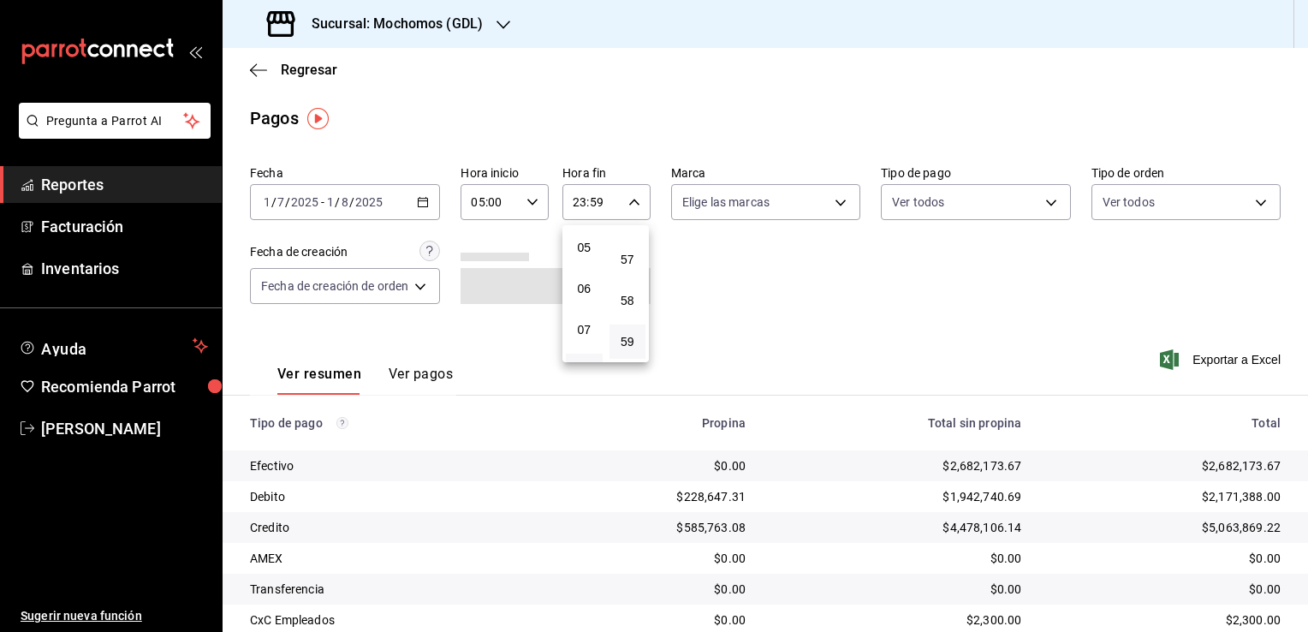
scroll to position [181, 0]
click at [582, 275] on span "05" at bounding box center [584, 271] width 16 height 14
click at [637, 245] on button "00" at bounding box center [628, 246] width 37 height 34
type input "05:00"
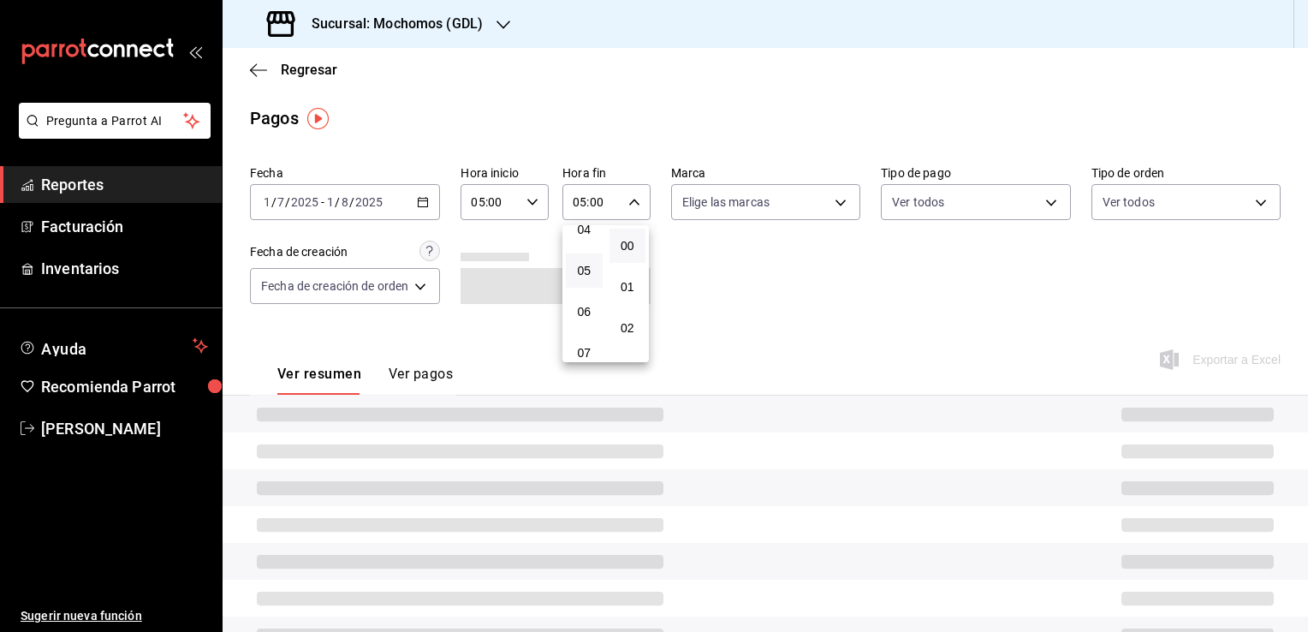
click at [665, 272] on div at bounding box center [654, 316] width 1308 height 632
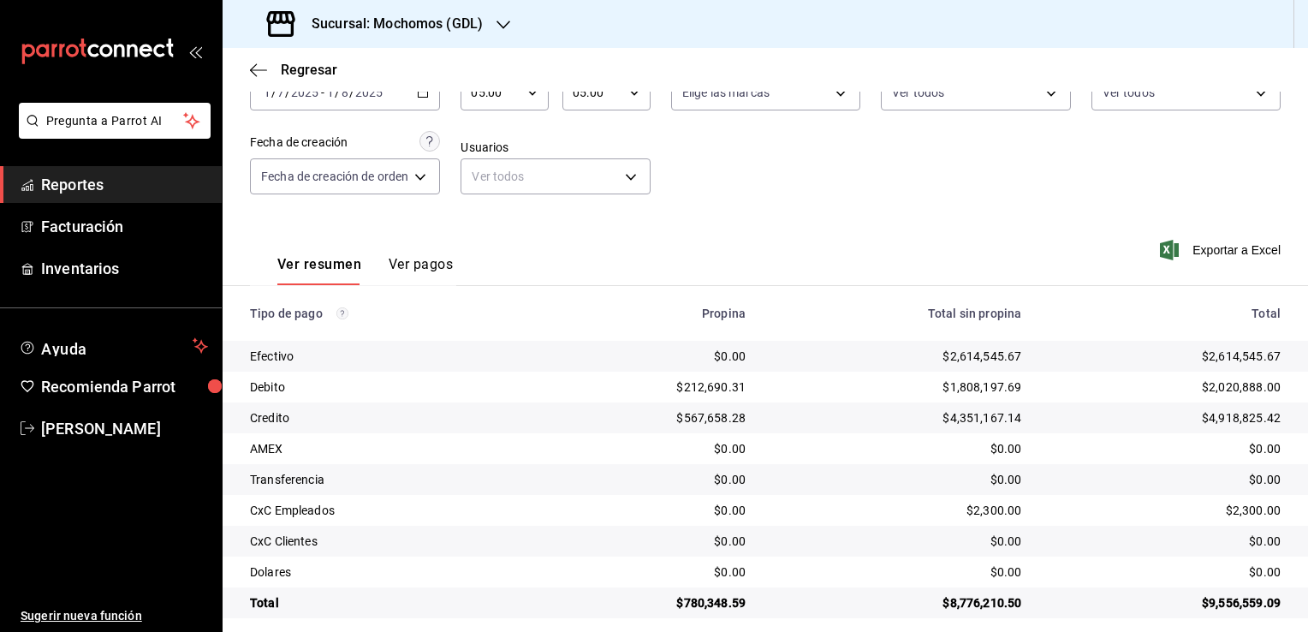
scroll to position [123, 0]
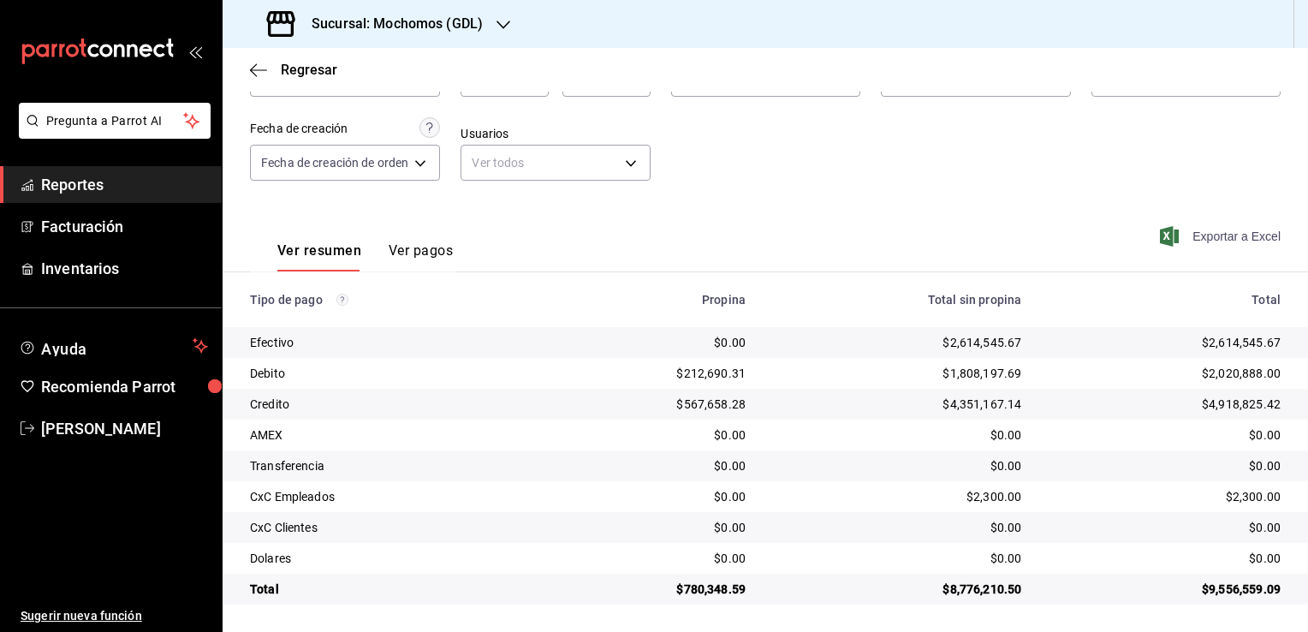
click at [1216, 243] on span "Exportar a Excel" at bounding box center [1222, 236] width 117 height 21
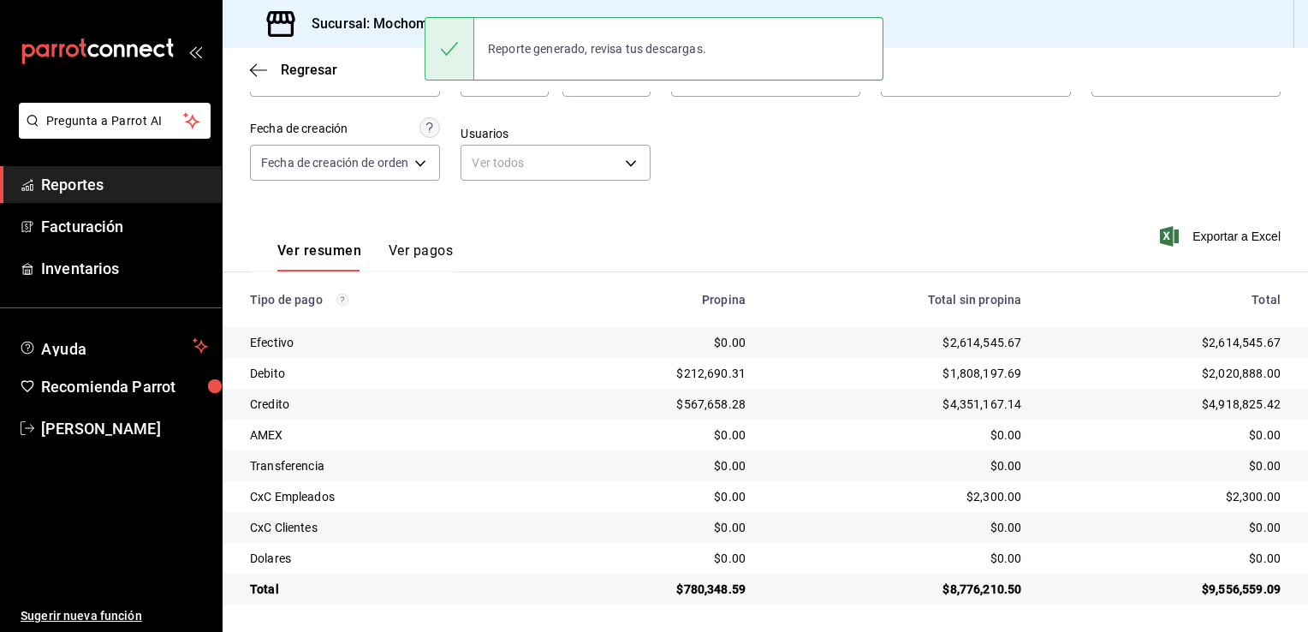
click at [1224, 122] on div "Fecha [DATE] [DATE] - [DATE] [DATE] Hora inicio 05:00 Hora inicio Hora fin 05:0…" at bounding box center [765, 118] width 1031 height 166
